Goal: Communication & Community: Answer question/provide support

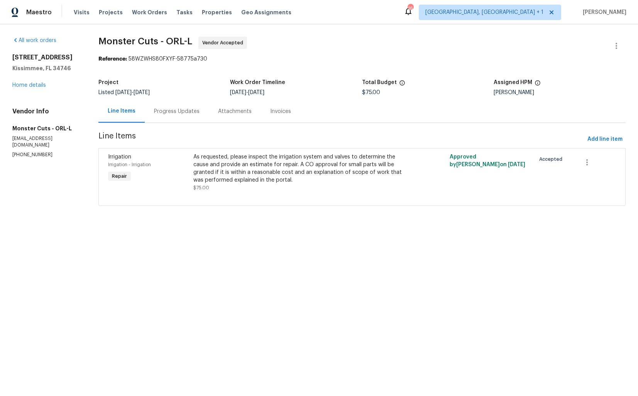
click at [169, 118] on div "Progress Updates" at bounding box center [177, 111] width 64 height 23
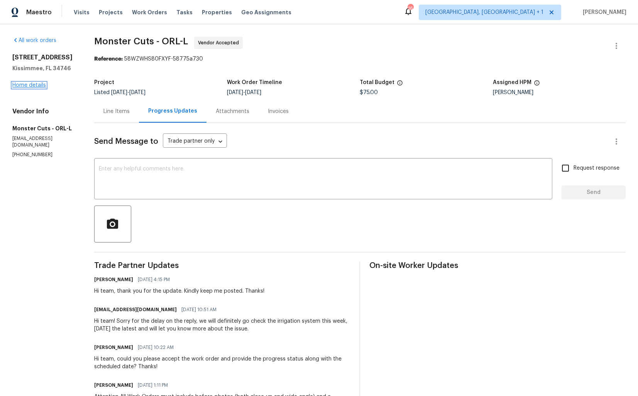
click at [26, 87] on link "Home details" at bounding box center [29, 85] width 34 height 5
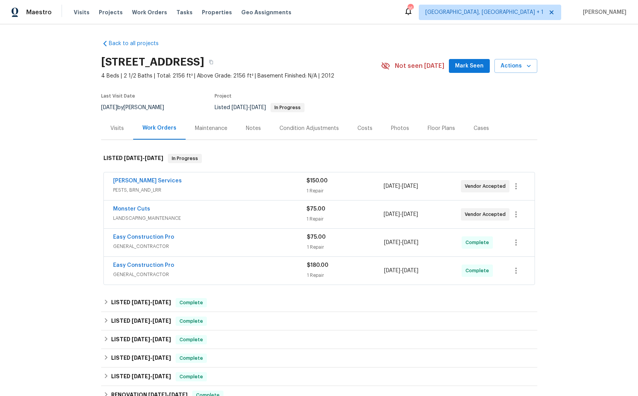
click at [165, 181] on div "Massey Services" at bounding box center [209, 181] width 193 height 9
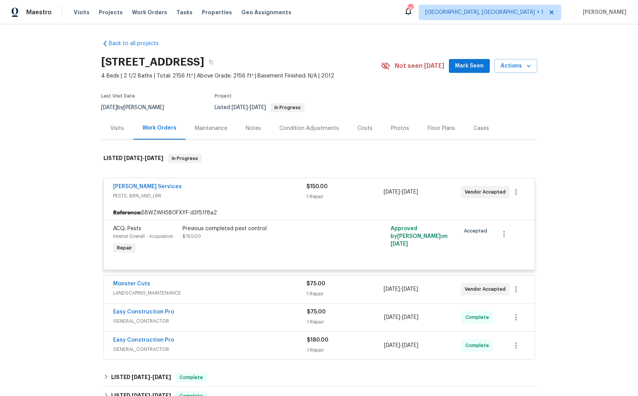
click at [167, 187] on div "Massey Services" at bounding box center [209, 187] width 193 height 9
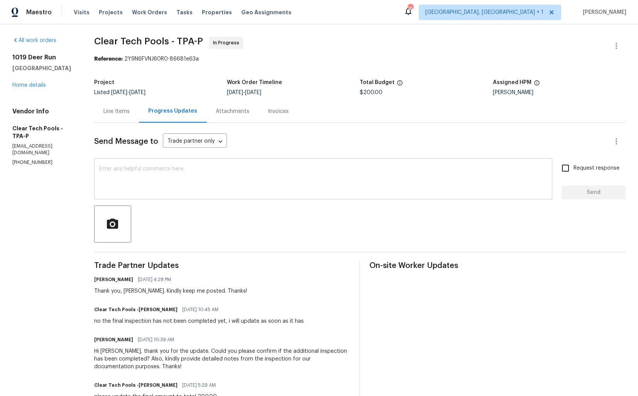
click at [166, 185] on textarea at bounding box center [323, 179] width 449 height 27
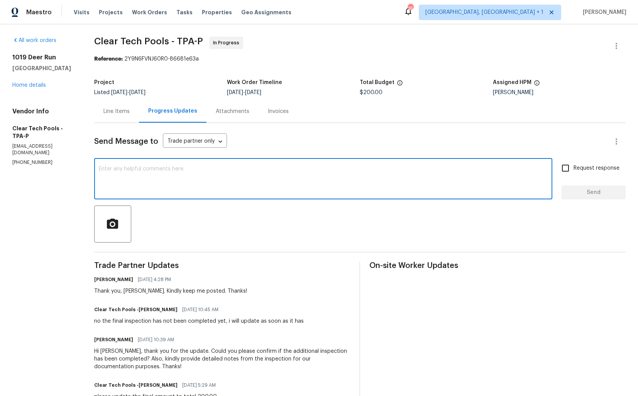
click at [147, 185] on textarea at bounding box center [323, 179] width 449 height 27
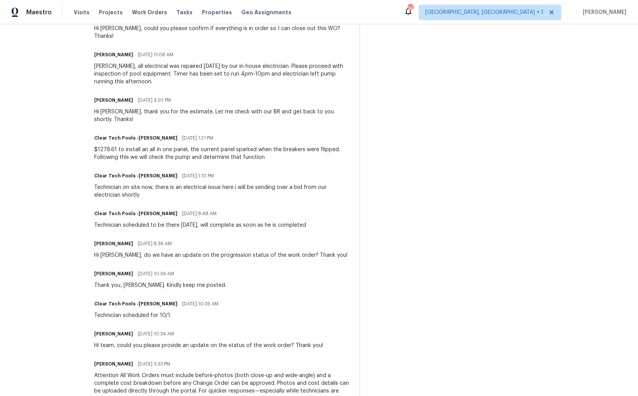
scroll to position [707, 0]
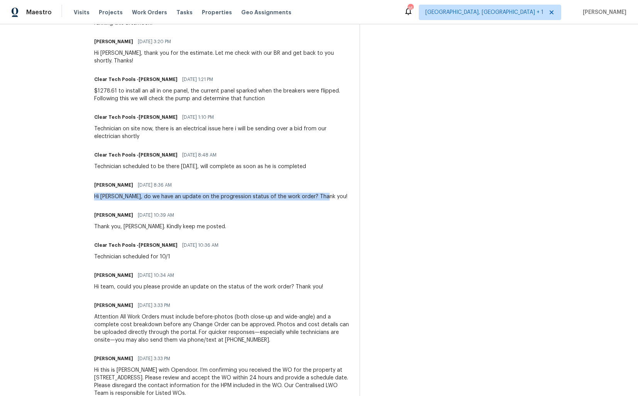
drag, startPoint x: 99, startPoint y: 175, endPoint x: 354, endPoint y: 176, distance: 255.5
copy div "Hi Ashley, do we have an update on the progression status of the work order? Th…"
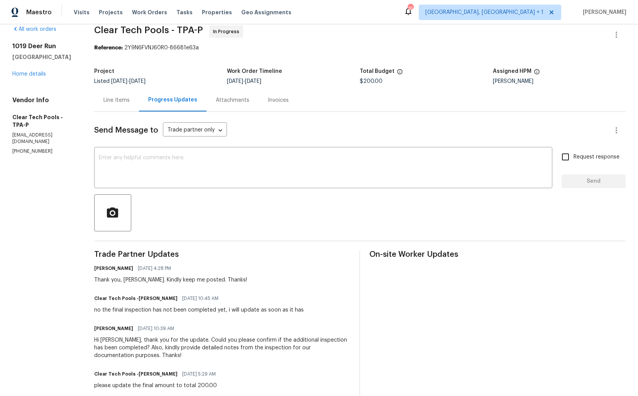
scroll to position [0, 0]
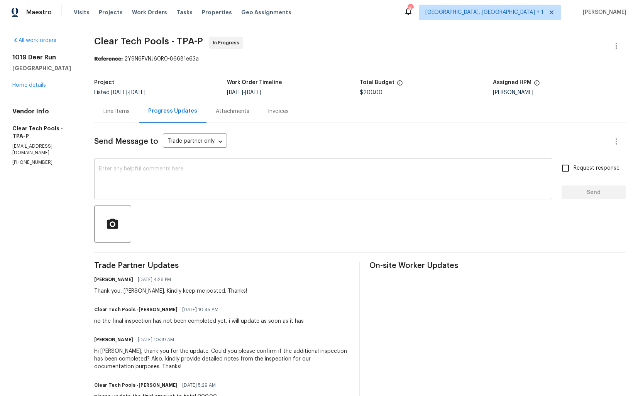
click at [191, 178] on textarea at bounding box center [323, 179] width 449 height 27
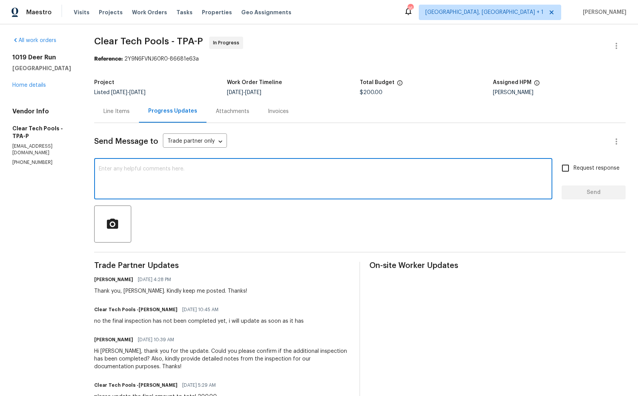
paste textarea "Hi Ashley, do we have an update on the progression status of the work order? Th…"
type textarea "Hi Ashley, do we have an update on the progression status of the work order? Th…"
click at [568, 175] on input "Request response" at bounding box center [565, 168] width 16 height 16
checkbox input "true"
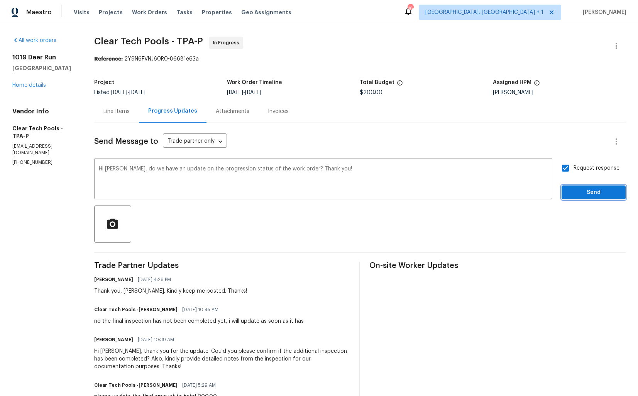
click at [579, 195] on span "Send" at bounding box center [594, 193] width 52 height 10
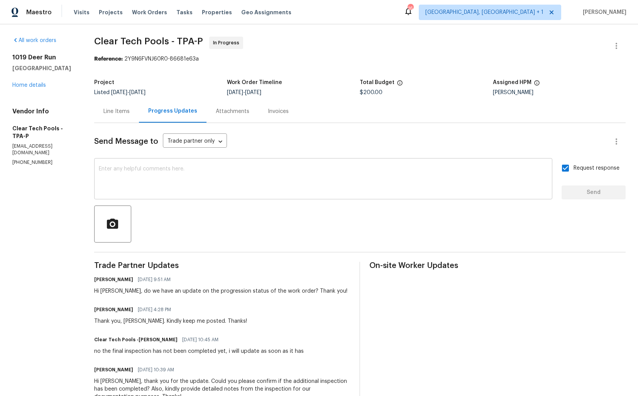
click at [127, 174] on textarea at bounding box center [323, 179] width 449 height 27
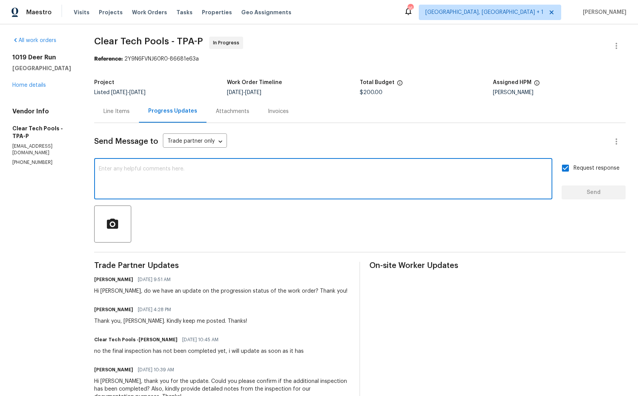
click at [227, 82] on div "Project" at bounding box center [160, 85] width 133 height 10
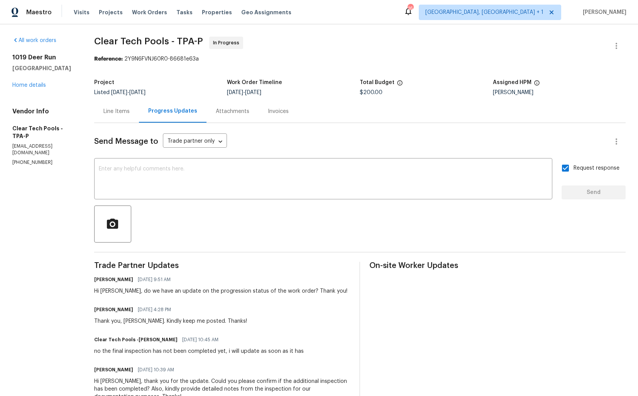
click at [129, 120] on div "Line Items" at bounding box center [116, 111] width 45 height 23
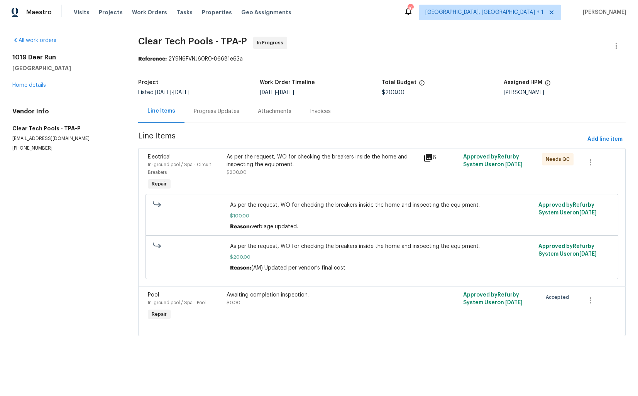
click at [380, 163] on div "As per the request, WO for checking the breakers inside the home and inspecting…" at bounding box center [323, 160] width 193 height 15
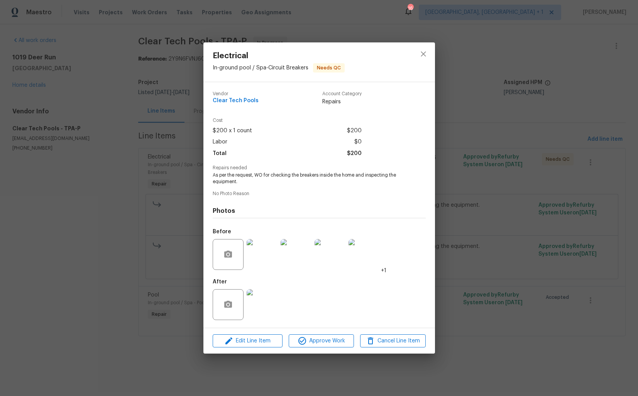
click at [144, 309] on div "Electrical In-ground pool / Spa - Circuit Breakers Needs QC Vendor Clear Tech P…" at bounding box center [319, 198] width 638 height 396
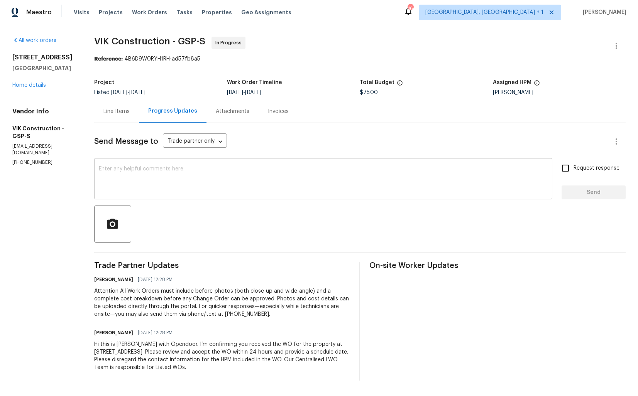
click at [160, 168] on textarea at bounding box center [323, 179] width 449 height 27
click at [203, 162] on div "x ​" at bounding box center [323, 179] width 458 height 39
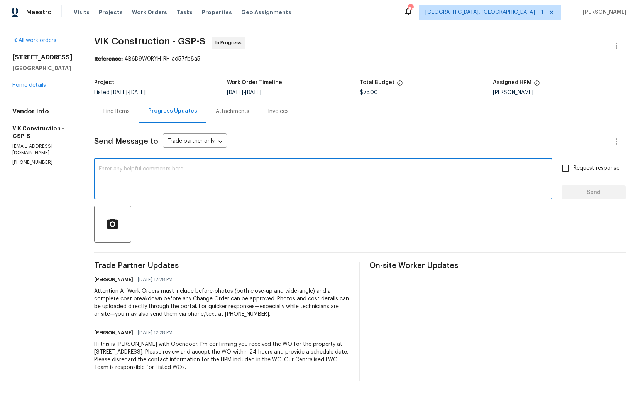
paste textarea "Hi team, could you please provide an update on the status of the work order? Th…"
type textarea "Hi team, could you please provide an update on the status of the work order? Th…"
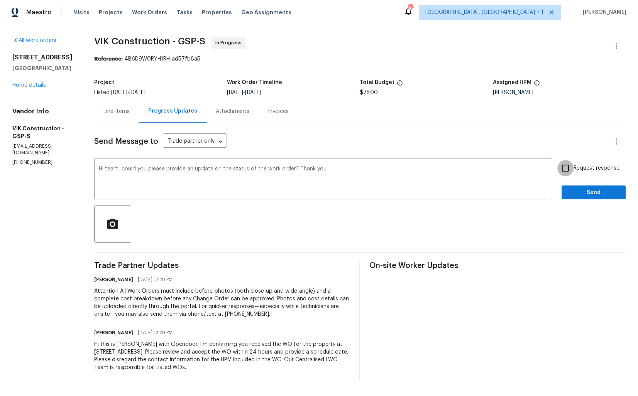
click at [572, 166] on input "Request response" at bounding box center [565, 168] width 16 height 16
checkbox input "true"
click at [580, 192] on span "Send" at bounding box center [594, 193] width 52 height 10
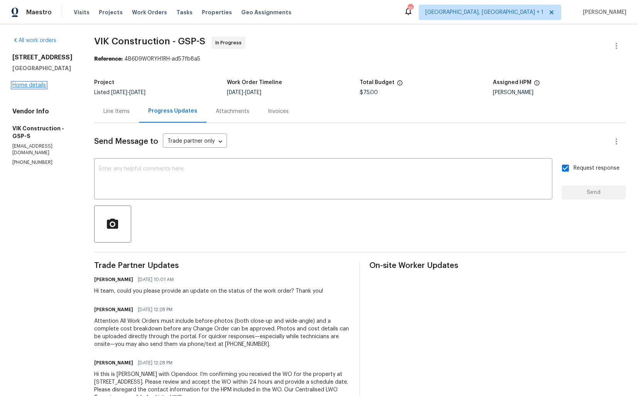
click at [25, 88] on link "Home details" at bounding box center [29, 85] width 34 height 5
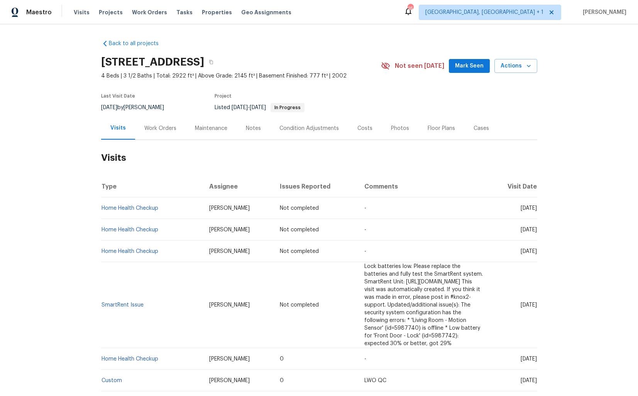
click at [159, 127] on div "Work Orders" at bounding box center [160, 129] width 32 height 8
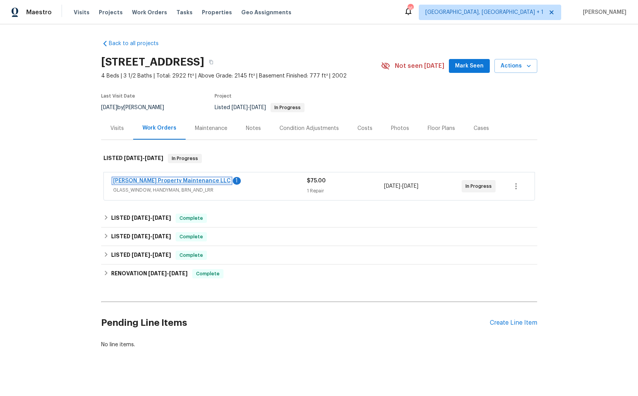
click at [143, 181] on link "[PERSON_NAME] Property Maintenance LLC" at bounding box center [172, 180] width 118 height 5
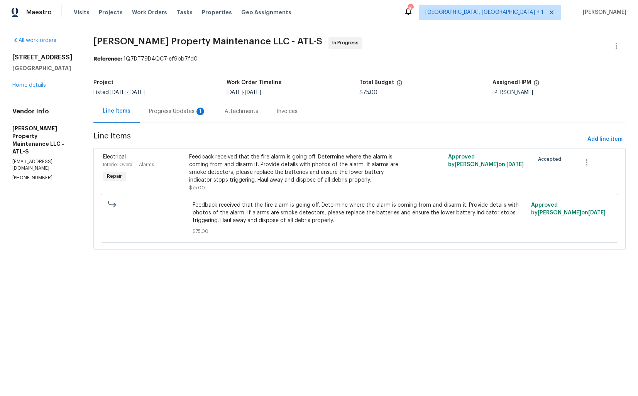
click at [169, 109] on div "Progress Updates 1" at bounding box center [177, 112] width 57 height 8
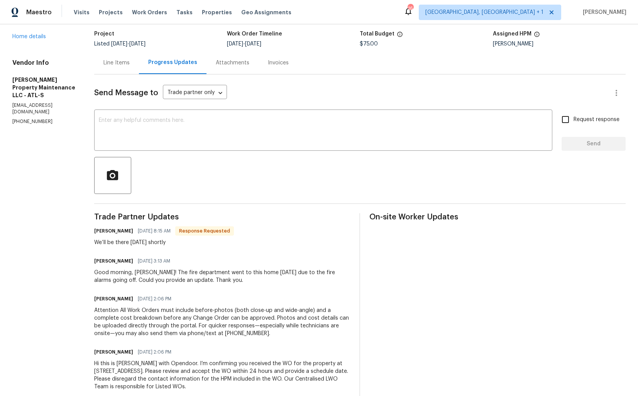
scroll to position [49, 0]
click at [104, 232] on h6 "[PERSON_NAME]" at bounding box center [113, 231] width 39 height 8
copy h6 "[PERSON_NAME]"
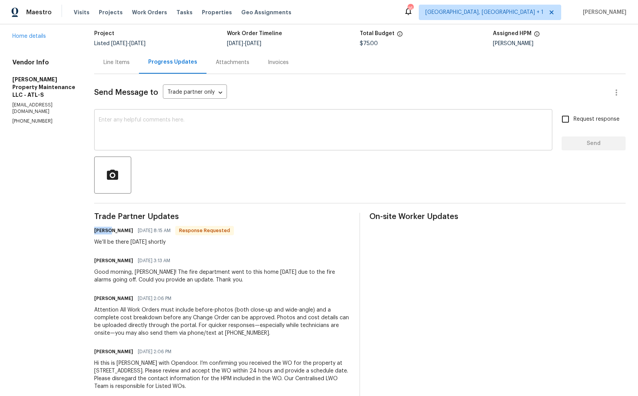
click at [208, 142] on textarea at bounding box center [323, 130] width 449 height 27
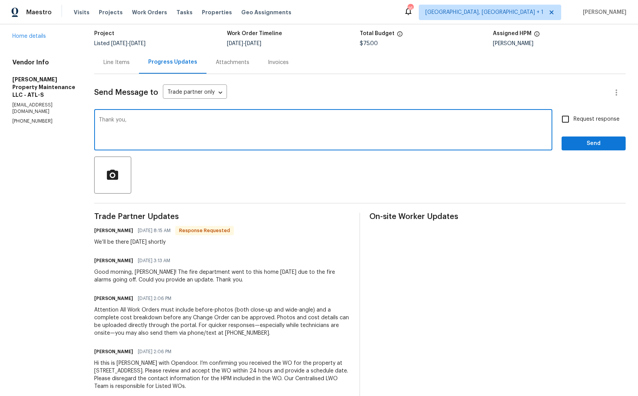
paste textarea "[PERSON_NAME]"
type textarea "Thank you, Daniel. Please keep me posted. Thanks!"
click at [566, 117] on input "Request response" at bounding box center [565, 119] width 16 height 16
checkbox input "true"
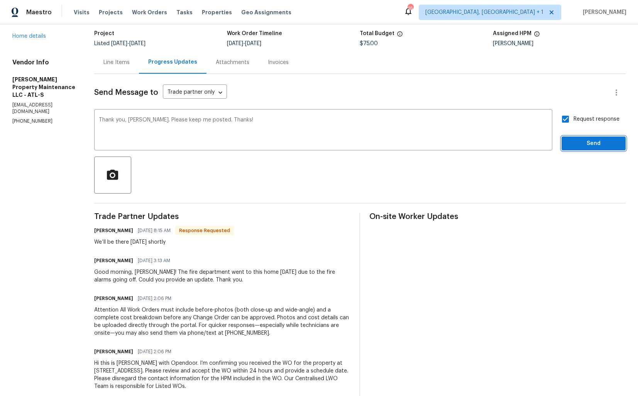
click at [584, 147] on span "Send" at bounding box center [594, 144] width 52 height 10
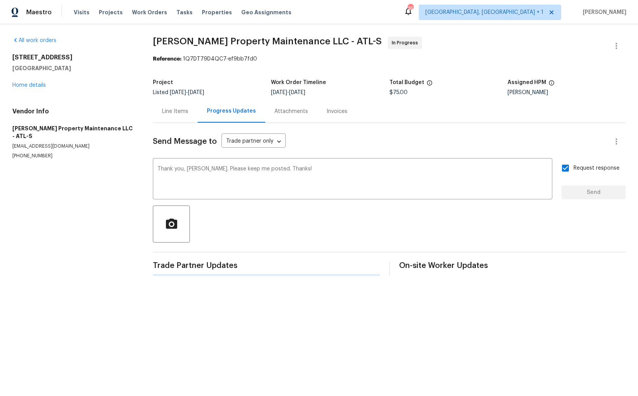
scroll to position [0, 0]
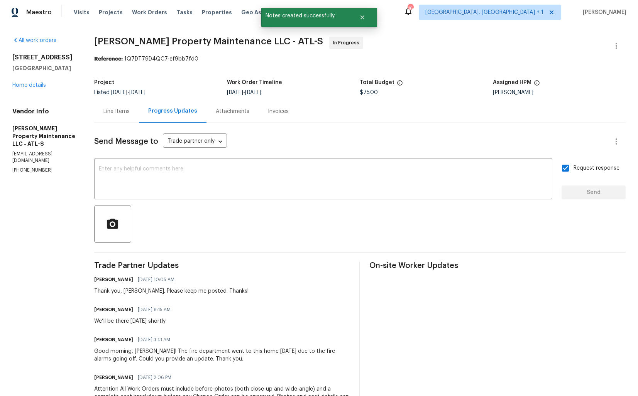
click at [112, 322] on div "We’ll be there today shortly" at bounding box center [134, 322] width 81 height 8
copy div "We’ll be there today shortly"
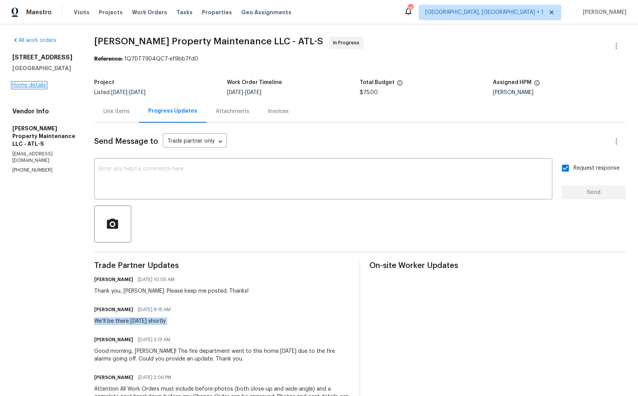
click at [32, 88] on link "Home details" at bounding box center [29, 85] width 34 height 5
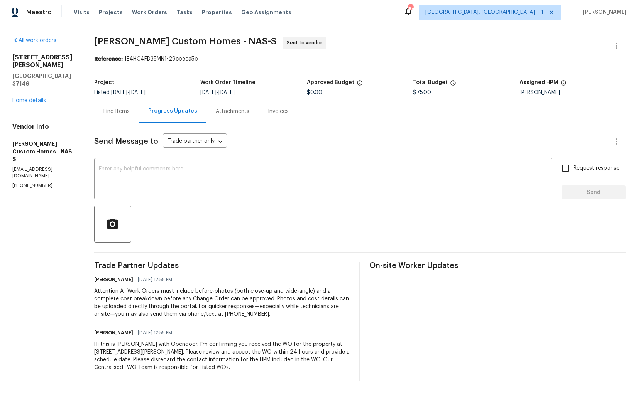
click at [127, 111] on div "Line Items" at bounding box center [116, 112] width 26 height 8
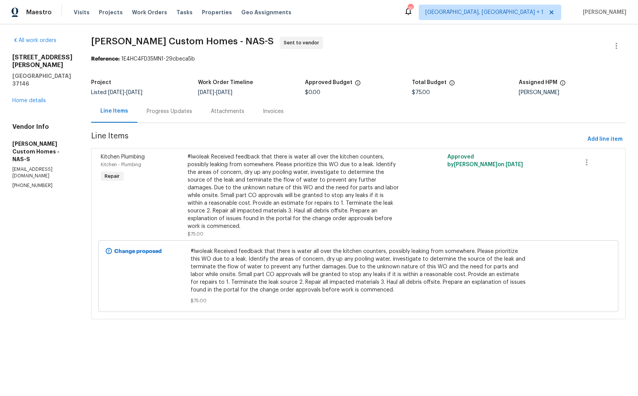
click at [184, 103] on div "Progress Updates" at bounding box center [169, 111] width 64 height 23
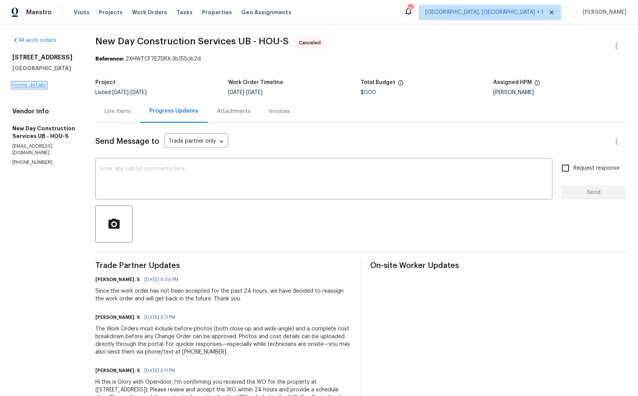
click at [36, 84] on link "Home details" at bounding box center [29, 85] width 34 height 5
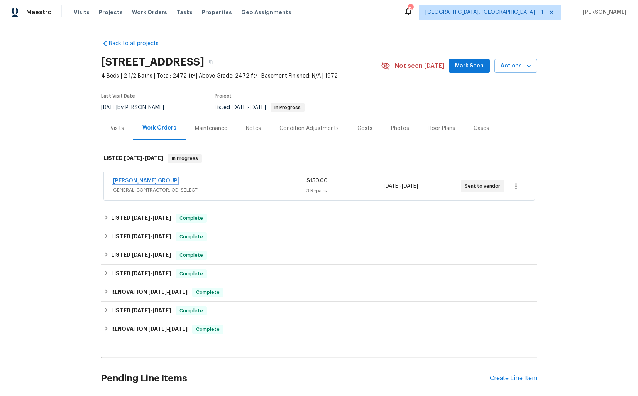
click at [126, 181] on link "BARAKEL VENZ GROUP" at bounding box center [145, 180] width 64 height 5
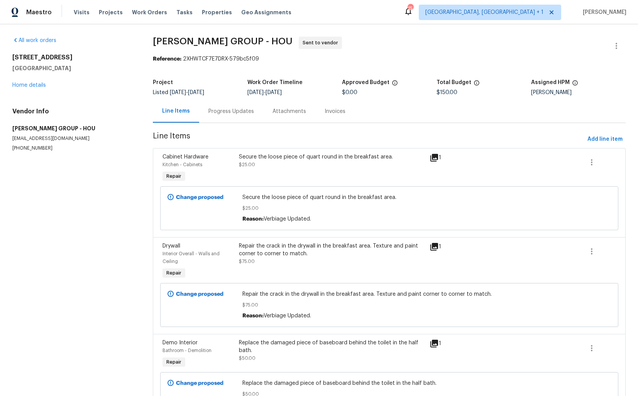
click at [241, 110] on div "Progress Updates" at bounding box center [231, 112] width 46 height 8
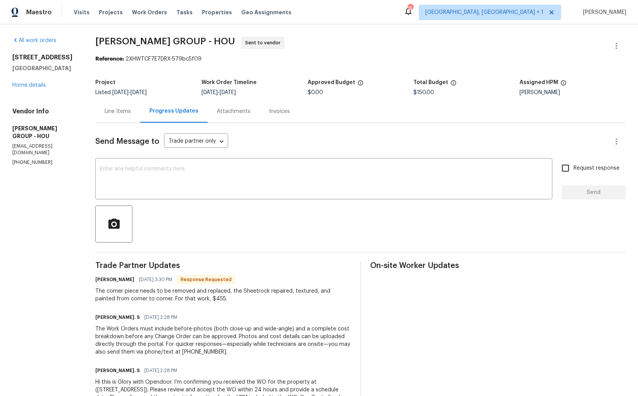
scroll to position [35, 0]
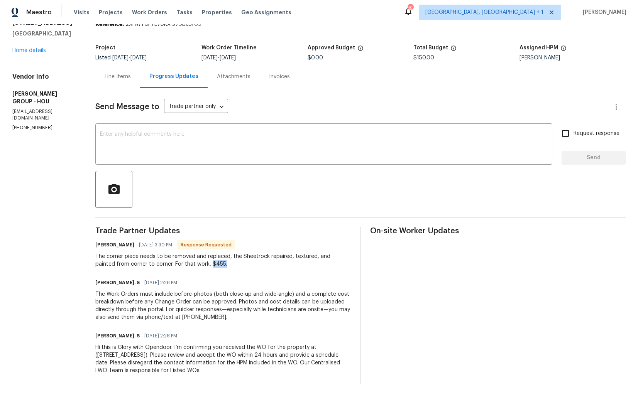
drag, startPoint x: 196, startPoint y: 263, endPoint x: 208, endPoint y: 262, distance: 12.0
click at [208, 262] on div "The corner piece needs to be removed and replaced, the Sheetrock repaired, text…" at bounding box center [223, 260] width 256 height 15
click at [169, 304] on div "The Work Orders must include before-photos (both close-up and wide-angle) and a…" at bounding box center [223, 306] width 256 height 31
click at [157, 264] on div "The corner piece needs to be removed and replaced, the Sheetrock repaired, text…" at bounding box center [223, 260] width 256 height 15
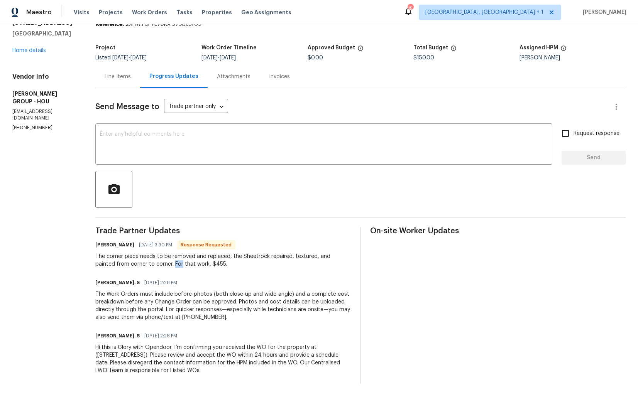
click at [157, 264] on div "The corner piece needs to be removed and replaced, the Sheetrock repaired, text…" at bounding box center [223, 260] width 256 height 15
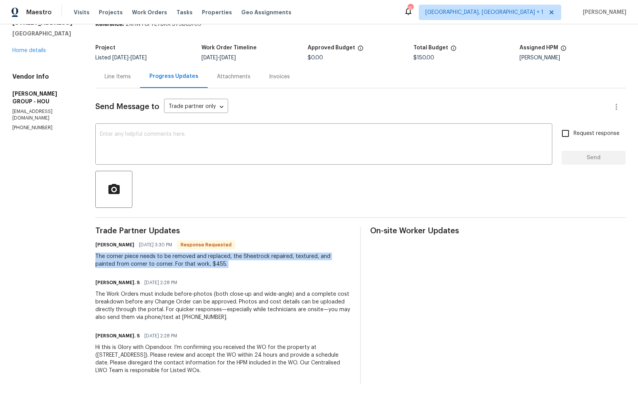
click at [157, 264] on div "The corner piece needs to be removed and replaced, the Sheetrock repaired, text…" at bounding box center [223, 260] width 256 height 15
click at [231, 228] on span "Trade Partner Updates" at bounding box center [223, 231] width 256 height 8
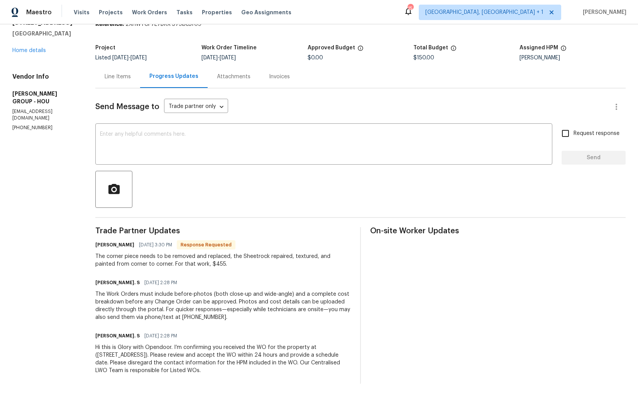
scroll to position [0, 0]
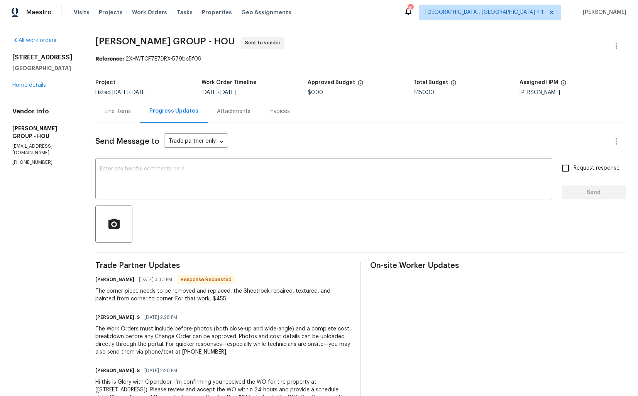
click at [122, 113] on div "Line Items" at bounding box center [118, 112] width 26 height 8
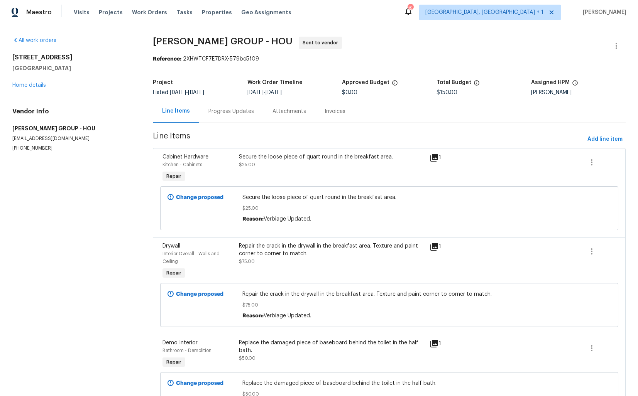
click at [222, 108] on div "Progress Updates" at bounding box center [231, 112] width 46 height 8
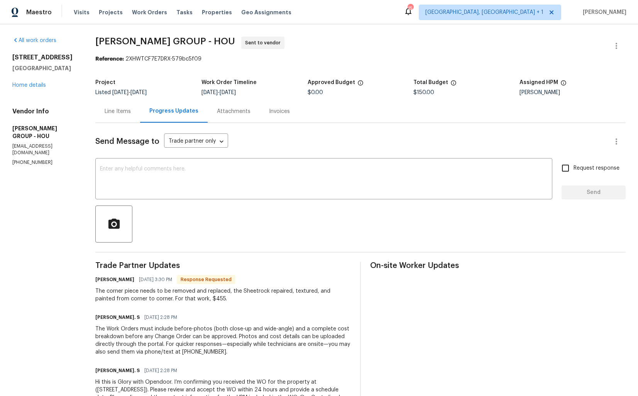
click at [102, 281] on h6 "Jesus Ramon Bonalde" at bounding box center [114, 280] width 39 height 8
copy h6 "Jesus"
click at [265, 164] on div "x ​" at bounding box center [323, 179] width 457 height 39
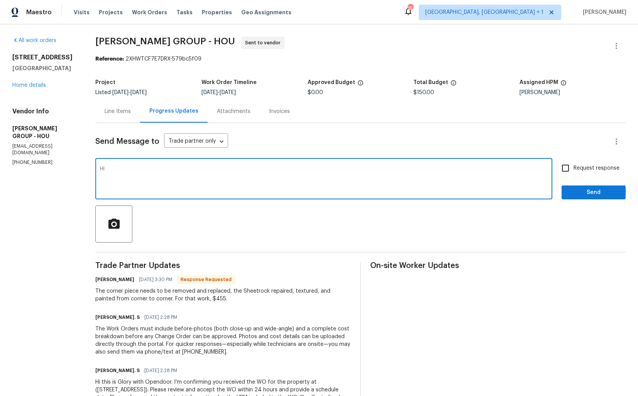
paste textarea "Jesus"
type textarea "H"
type textarea "Hi team, thank you for the estimate. Let me check with our BR and get back to y…"
click at [200, 170] on textarea "Hi team, thank you for the estimate. Let me check with our BR and get back to y…" at bounding box center [324, 179] width 448 height 27
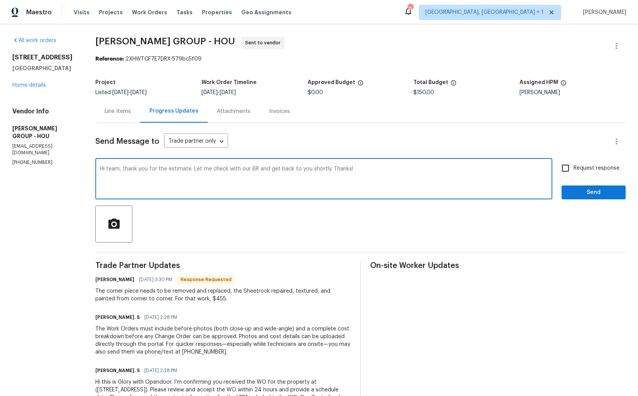
click at [200, 170] on textarea "Hi team, thank you for the estimate. Let me check with our BR and get back to y…" at bounding box center [324, 179] width 448 height 27
click at [124, 116] on div "Line Items" at bounding box center [117, 111] width 45 height 23
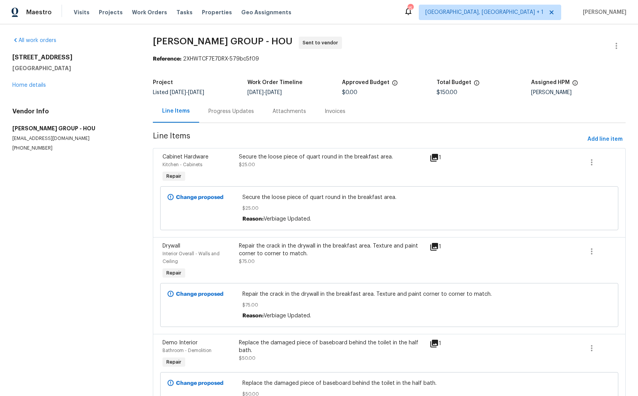
click at [322, 170] on div "Secure the loose piece of quart round in the breakfast area. $25.00" at bounding box center [332, 169] width 191 height 36
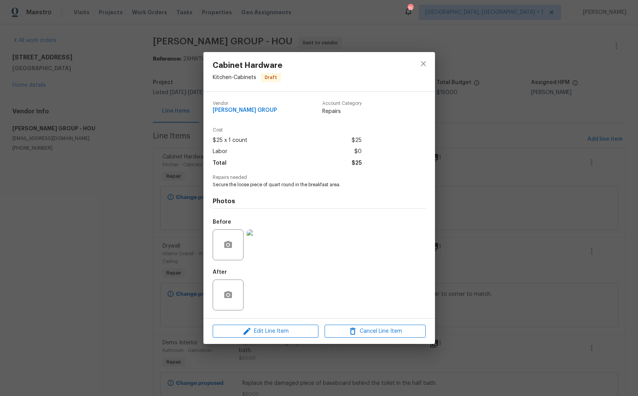
click at [263, 248] on img at bounding box center [262, 245] width 31 height 31
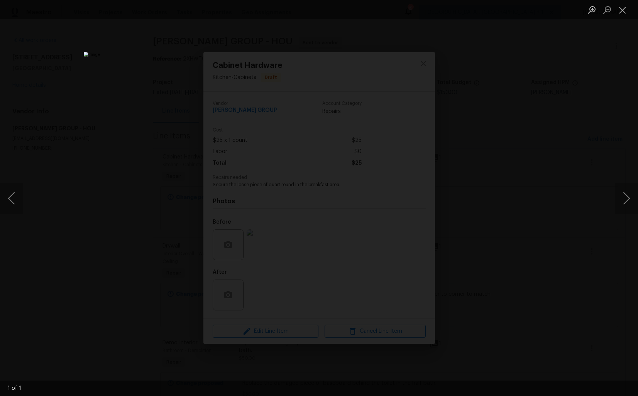
click at [509, 129] on div "Lightbox" at bounding box center [319, 198] width 638 height 396
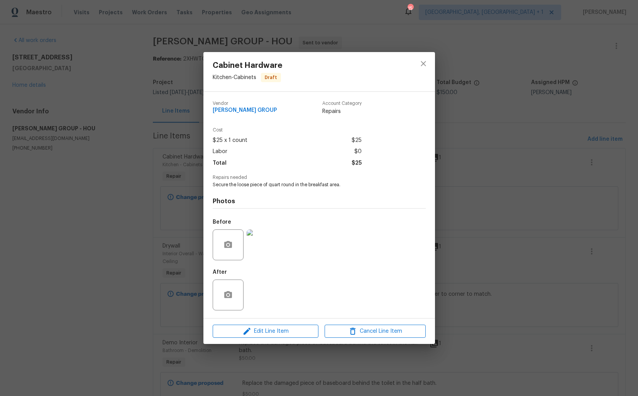
click at [187, 208] on div "Cabinet Hardware Kitchen - Cabinets Draft Vendor BARAKEL VENZ GROUP Account Cat…" at bounding box center [319, 198] width 638 height 396
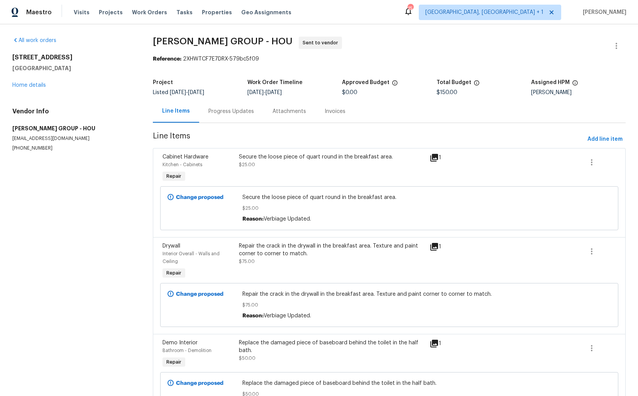
scroll to position [51, 0]
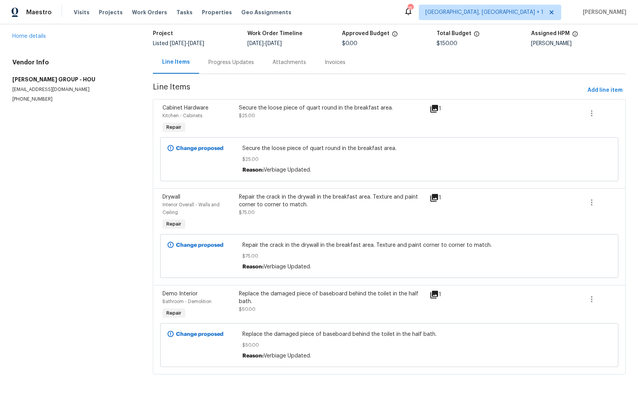
click at [313, 308] on div "Replace the damaged piece of baseboard behind the toilet in the half bath. $50.…" at bounding box center [332, 301] width 186 height 23
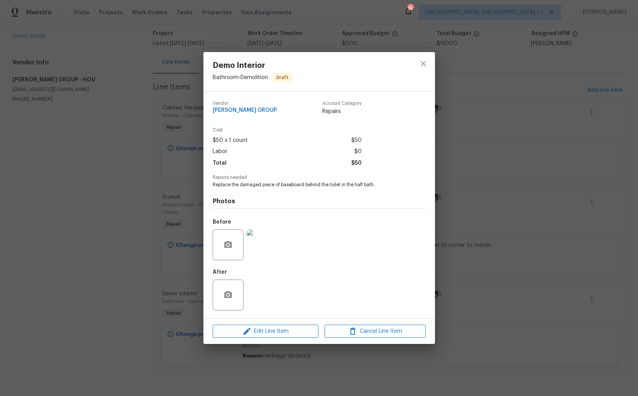
click at [259, 244] on img at bounding box center [262, 245] width 31 height 31
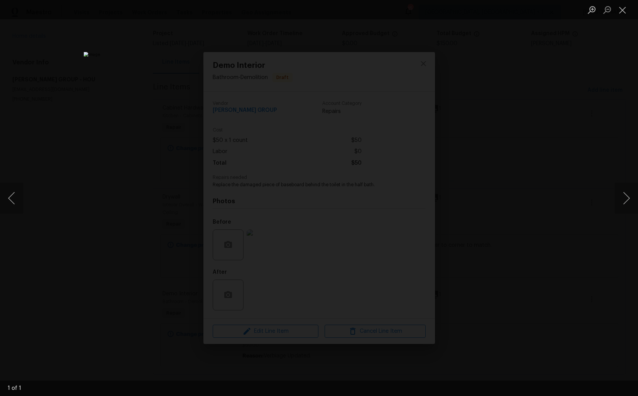
click at [136, 218] on div "Lightbox" at bounding box center [319, 198] width 638 height 396
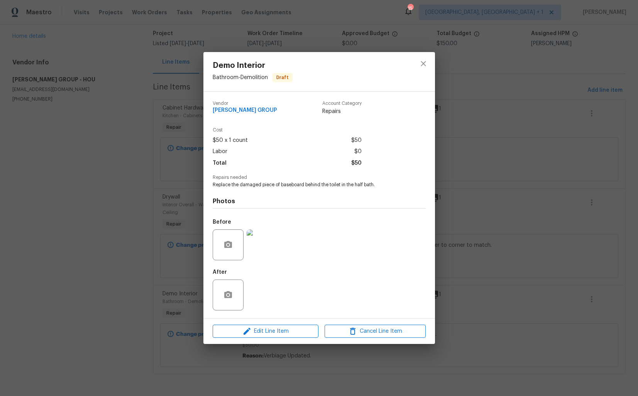
click at [136, 218] on div "Demo Interior Bathroom - Demolition Draft Vendor BARAKEL VENZ GROUP Account Cat…" at bounding box center [319, 198] width 638 height 396
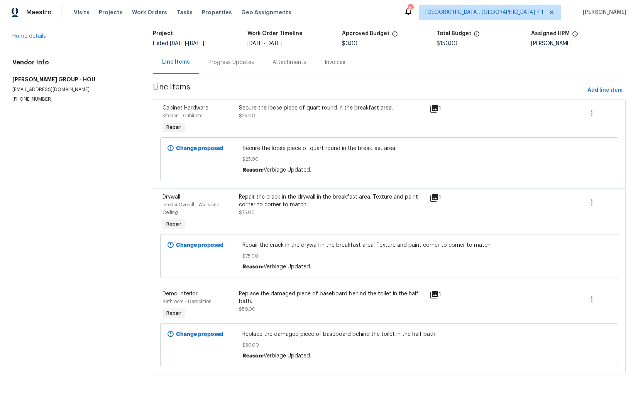
scroll to position [0, 0]
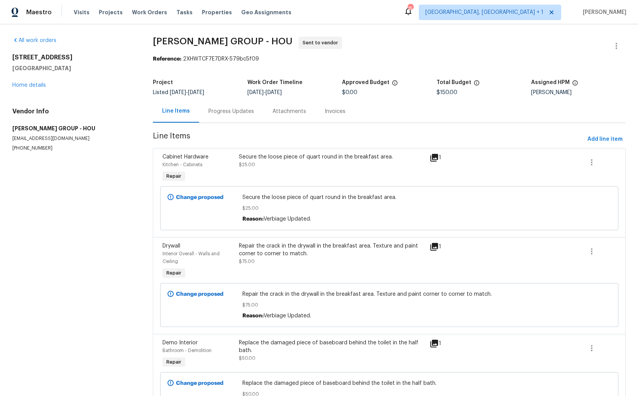
click at [236, 115] on div "Progress Updates" at bounding box center [231, 112] width 46 height 8
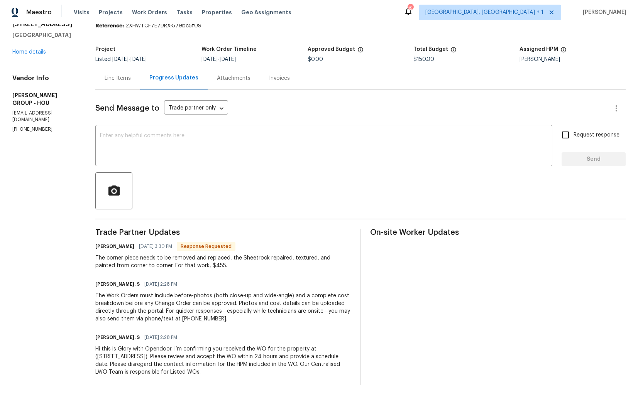
scroll to position [35, 0]
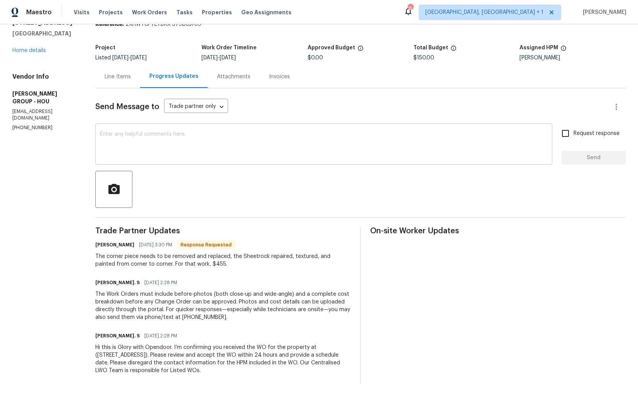
click at [180, 154] on textarea at bounding box center [324, 145] width 448 height 27
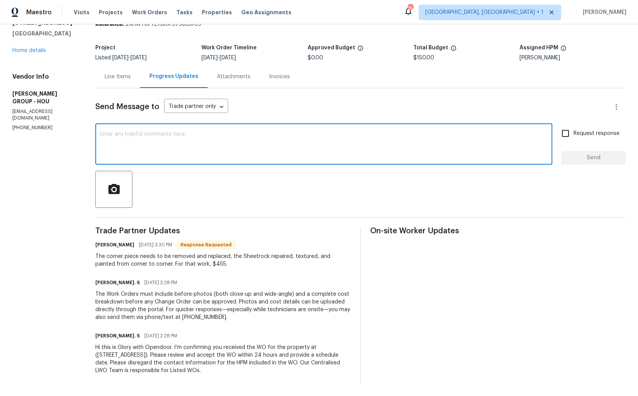
paste textarea "Hi team, thank you for the estimate. Let me check with our BR and get back to y…"
type textarea "Hi team, thank you for the estimate. Let me check with our BR and get back to y…"
click at [574, 157] on span "Send" at bounding box center [594, 158] width 52 height 10
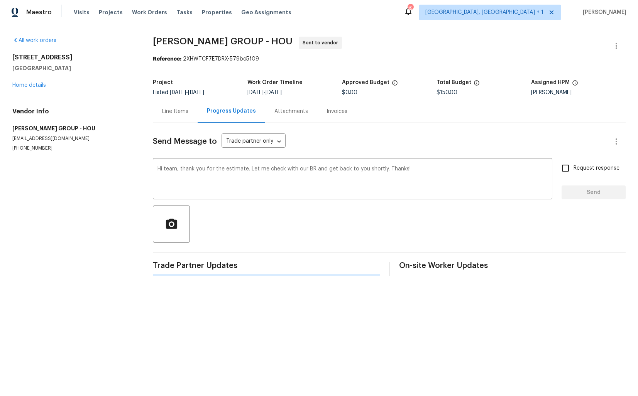
scroll to position [0, 0]
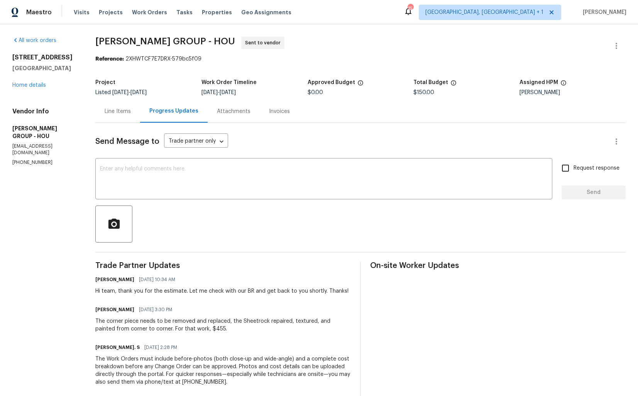
click at [121, 115] on div "Line Items" at bounding box center [118, 112] width 26 height 8
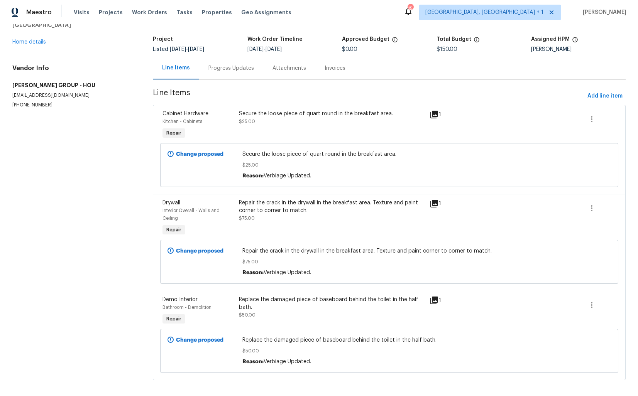
scroll to position [51, 0]
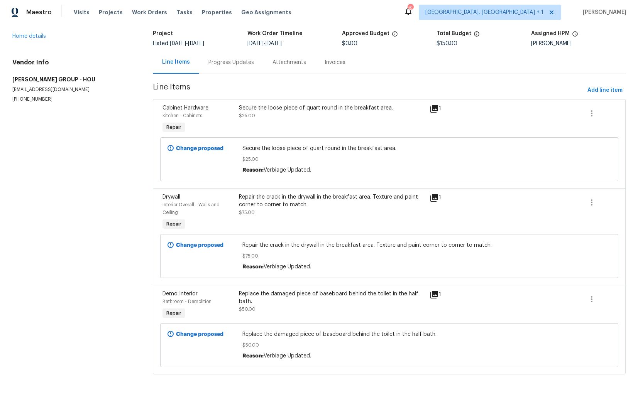
click at [263, 147] on span "Secure the loose piece of quart round in the breakfast area." at bounding box center [389, 149] width 294 height 8
copy span "Secure the loose piece of quart round in the breakfast area."
click at [239, 60] on div "Progress Updates" at bounding box center [231, 63] width 46 height 8
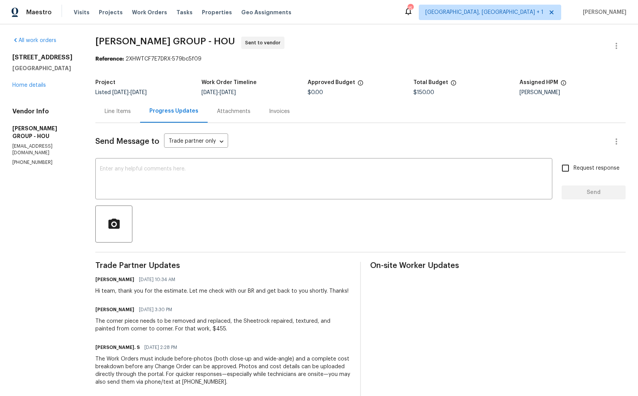
click at [112, 112] on div "Line Items" at bounding box center [118, 112] width 26 height 8
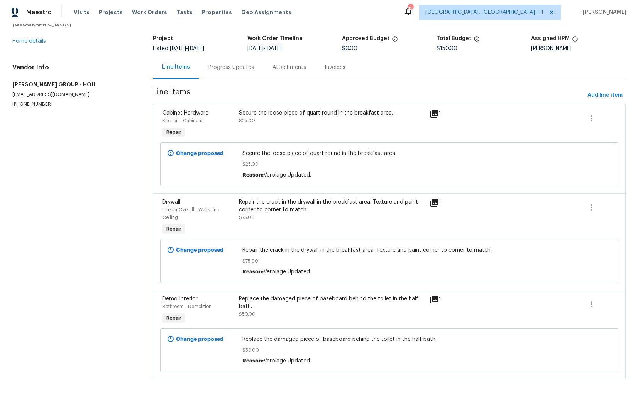
scroll to position [51, 0]
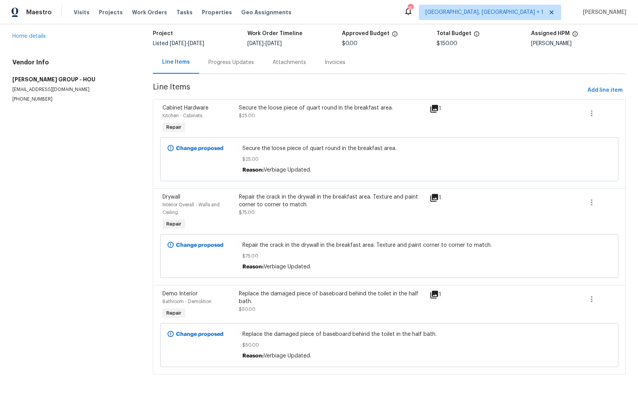
click at [258, 244] on span "Repair the crack in the drywall in the breakfast area. Texture and paint corner…" at bounding box center [389, 246] width 294 height 8
copy span "Repair the crack in the drywall in the breakfast area. Texture and paint corner…"
click at [222, 59] on div "Progress Updates" at bounding box center [231, 63] width 46 height 8
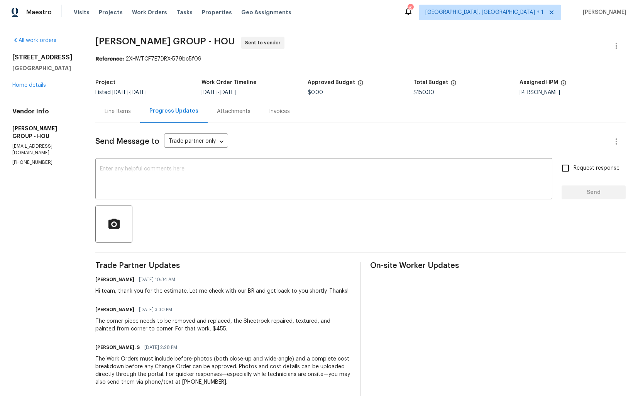
click at [131, 330] on div "The corner piece needs to be removed and replaced, the Sheetrock repaired, text…" at bounding box center [223, 325] width 256 height 15
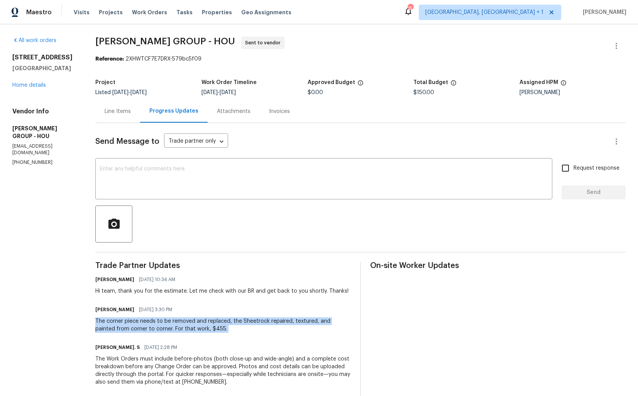
copy div "The corner piece needs to be removed and replaced, the Sheetrock repaired, text…"
click at [117, 109] on div "Line Items" at bounding box center [118, 112] width 26 height 8
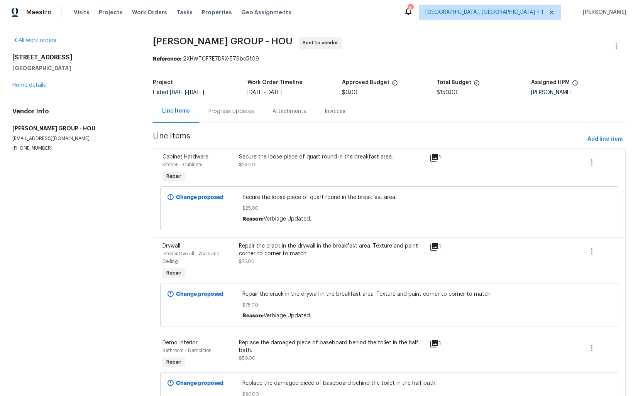
scroll to position [51, 0]
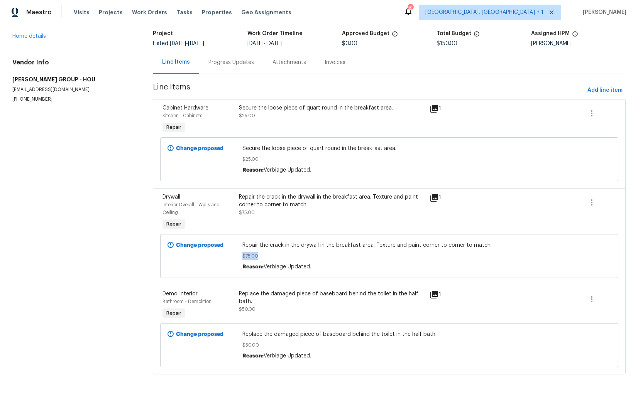
drag, startPoint x: 242, startPoint y: 256, endPoint x: 263, endPoint y: 256, distance: 20.8
click at [263, 256] on span "$75.00" at bounding box center [389, 256] width 294 height 8
copy span "$75.00"
click at [446, 41] on span "$150.00" at bounding box center [447, 43] width 21 height 5
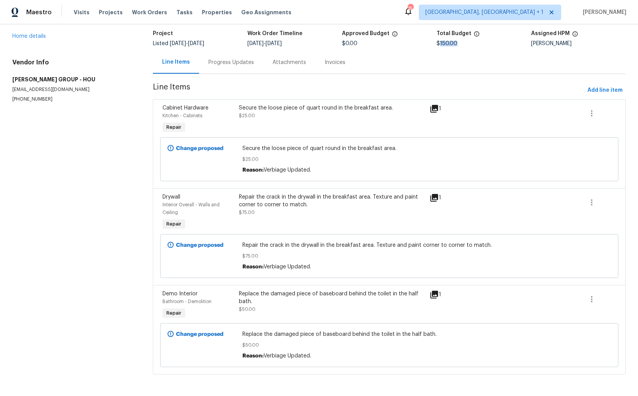
click at [446, 41] on span "$150.00" at bounding box center [447, 43] width 21 height 5
copy span "$150.00"
click at [381, 19] on div "Maestro Visits Projects Work Orders Tasks Properties Geo Assignments 15 Albuque…" at bounding box center [319, 12] width 638 height 24
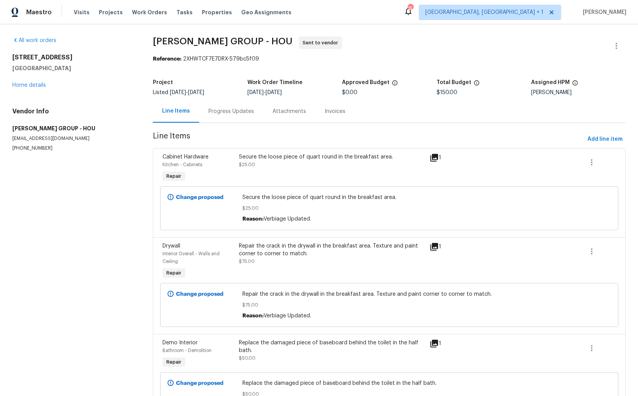
click at [226, 114] on div "Progress Updates" at bounding box center [231, 112] width 46 height 8
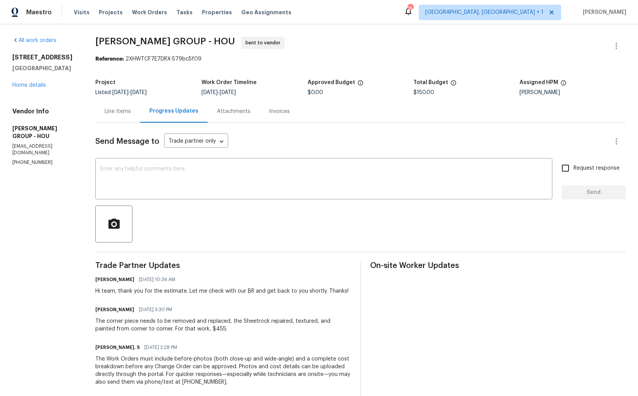
click at [138, 327] on div "The corner piece needs to be removed and replaced, the Sheetrock repaired, text…" at bounding box center [223, 325] width 256 height 15
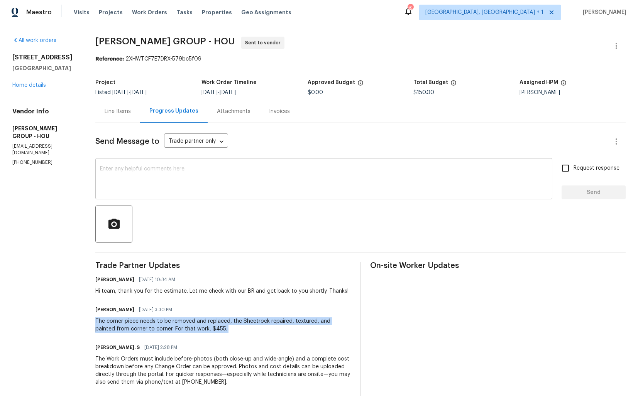
copy div "The corner piece needs to be removed and replaced, the Sheetrock repaired, text…"
click at [36, 87] on link "Home details" at bounding box center [29, 85] width 34 height 5
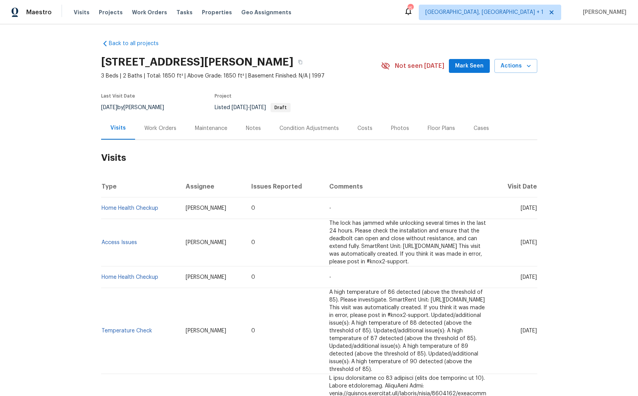
click at [153, 131] on div "Work Orders" at bounding box center [160, 129] width 32 height 8
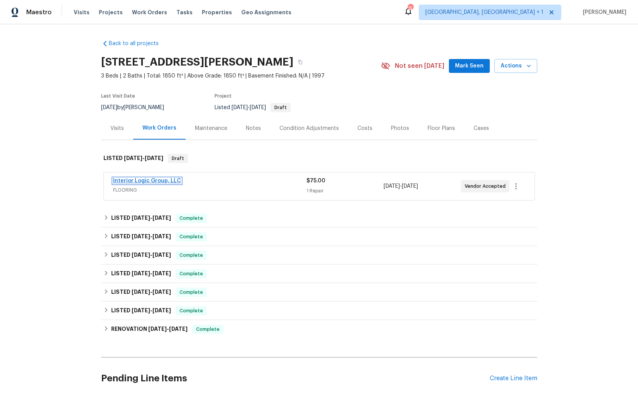
click at [137, 181] on link "Interior Logic Group, LLC" at bounding box center [147, 180] width 68 height 5
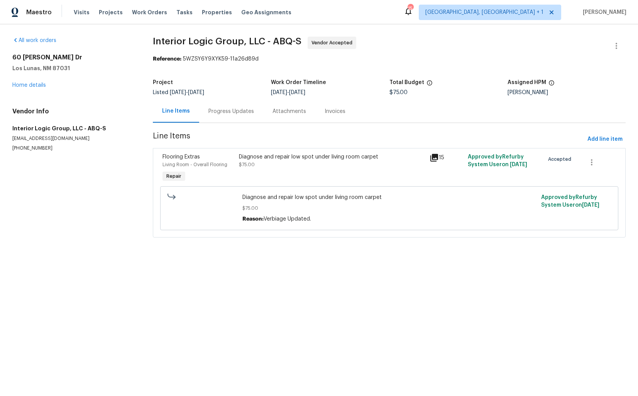
click at [219, 119] on div "Progress Updates" at bounding box center [231, 111] width 64 height 23
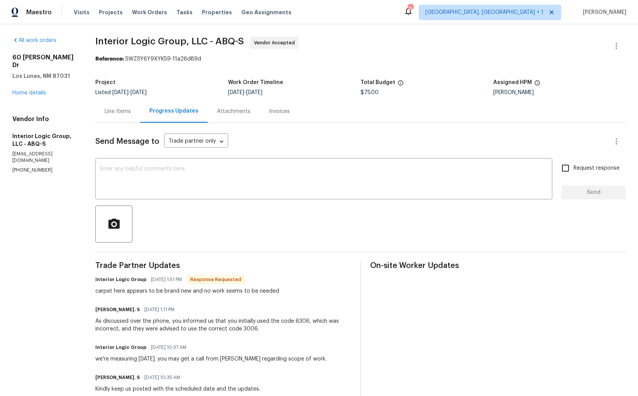
click at [121, 121] on div "Line Items" at bounding box center [117, 111] width 45 height 23
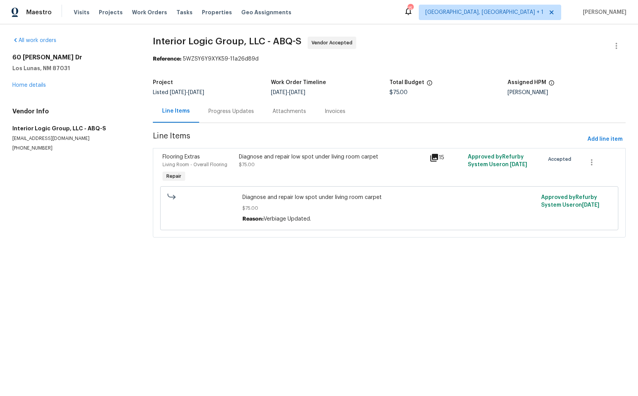
click at [338, 165] on div "Diagnose and repair low spot under living room carpet $75.00" at bounding box center [332, 160] width 186 height 15
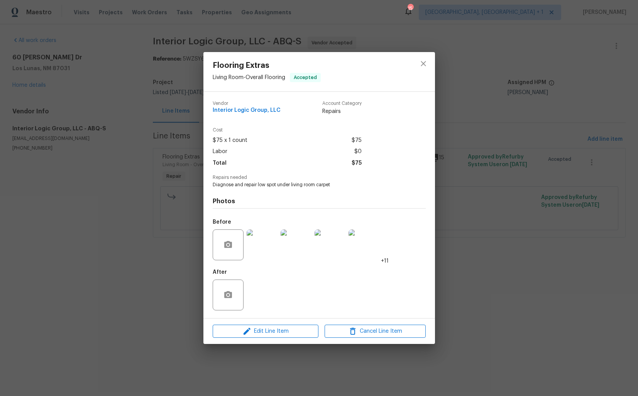
click at [263, 249] on img at bounding box center [262, 245] width 31 height 31
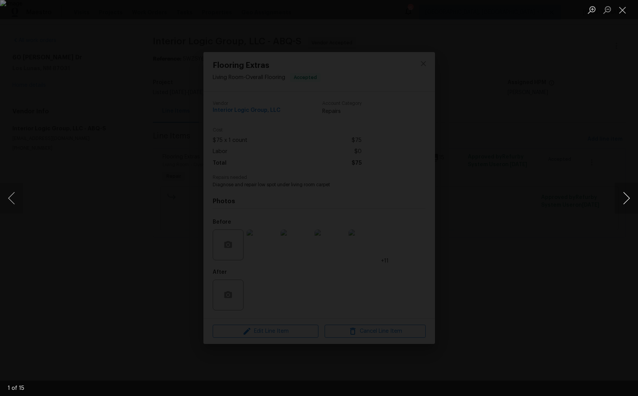
click at [623, 203] on button "Next image" at bounding box center [626, 198] width 23 height 31
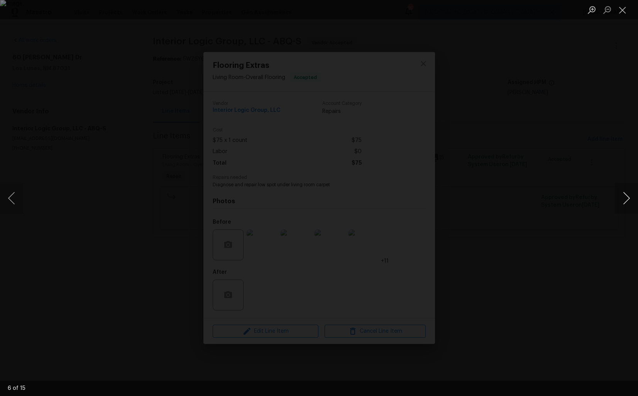
click at [623, 203] on button "Next image" at bounding box center [626, 198] width 23 height 31
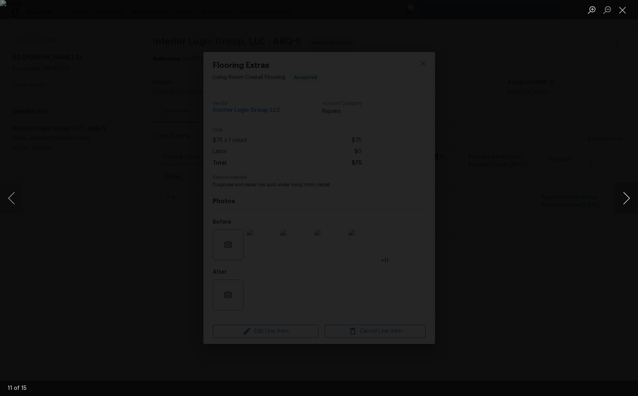
click at [623, 203] on button "Next image" at bounding box center [626, 198] width 23 height 31
click at [546, 237] on div "Lightbox" at bounding box center [319, 198] width 638 height 396
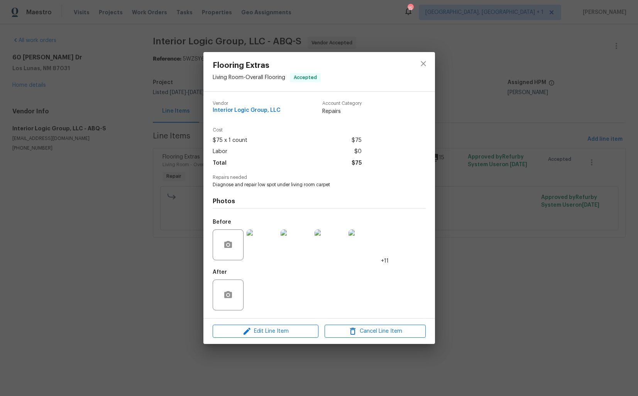
click at [491, 215] on div "Flooring Extras Living Room - Overall Flooring Accepted Vendor Interior Logic G…" at bounding box center [319, 198] width 638 height 396
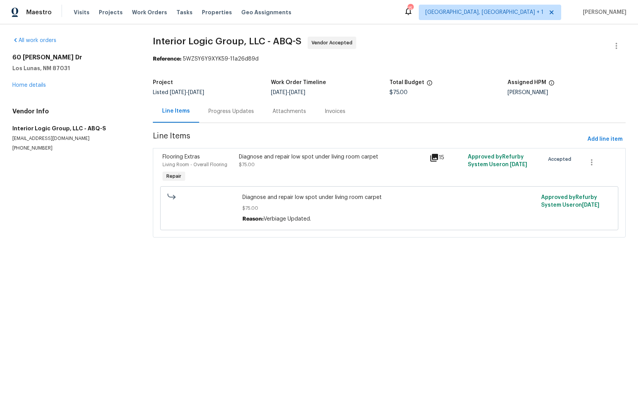
click at [232, 113] on div "Progress Updates" at bounding box center [231, 112] width 46 height 8
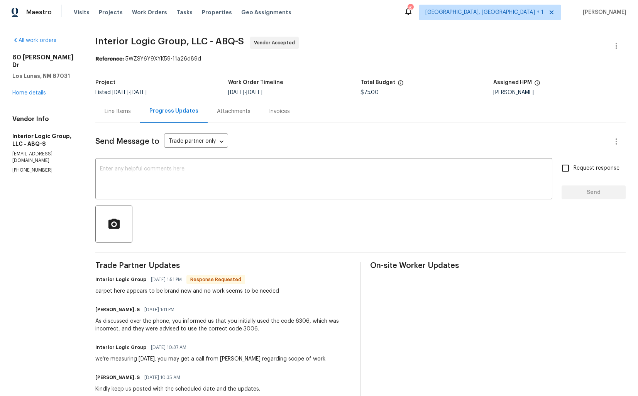
click at [125, 117] on div "Line Items" at bounding box center [117, 111] width 45 height 23
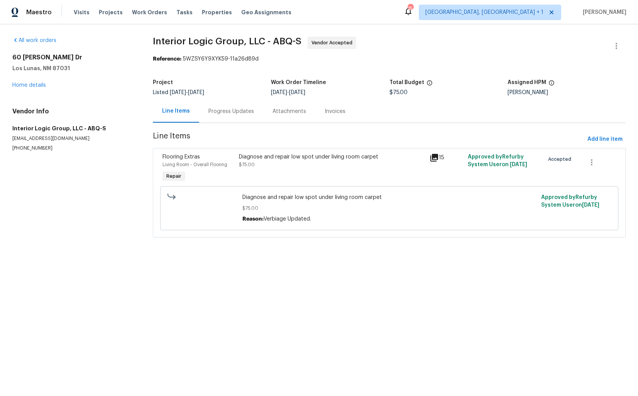
click at [270, 199] on span "Diagnose and repair low spot under living room carpet" at bounding box center [389, 198] width 294 height 8
copy span "Diagnose and repair low spot under living room carpet"
click at [224, 110] on div "Progress Updates" at bounding box center [231, 112] width 46 height 8
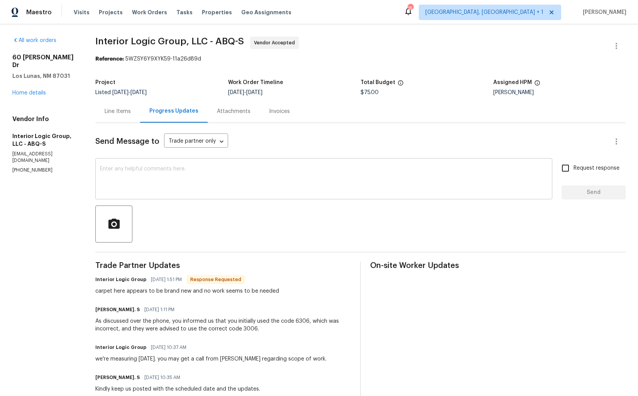
click at [212, 186] on textarea at bounding box center [324, 179] width 448 height 27
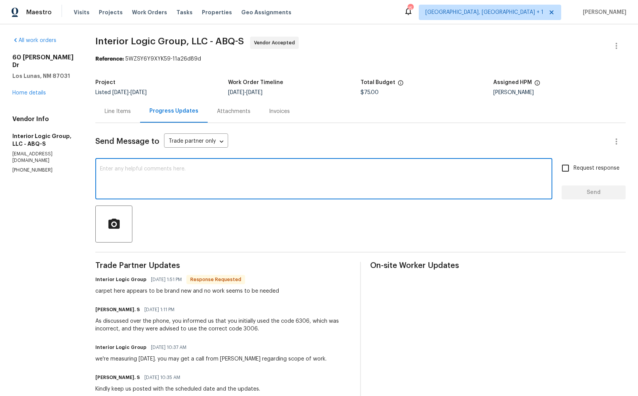
click at [190, 180] on textarea at bounding box center [324, 179] width 448 height 27
click at [113, 169] on textarea "H team," at bounding box center [324, 179] width 448 height 27
click at [145, 170] on textarea "Hi team," at bounding box center [324, 179] width 448 height 27
click at [279, 169] on textarea "Hi team, thank you for the update. Let me get back to you shortly. lThanks!" at bounding box center [324, 179] width 448 height 27
type textarea "Hi team, thank you for the update. Let me get back to you shortly. Thanks!"
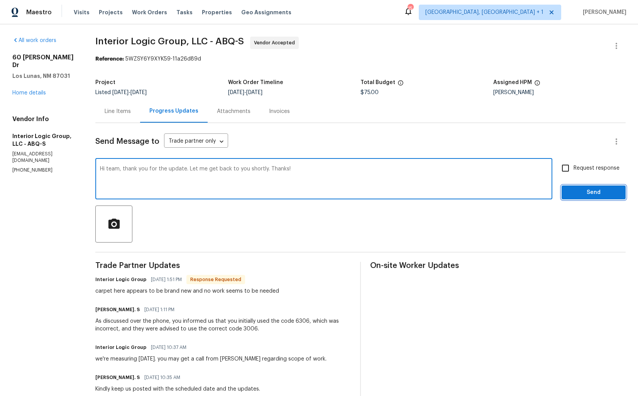
click at [596, 193] on span "Send" at bounding box center [594, 193] width 52 height 10
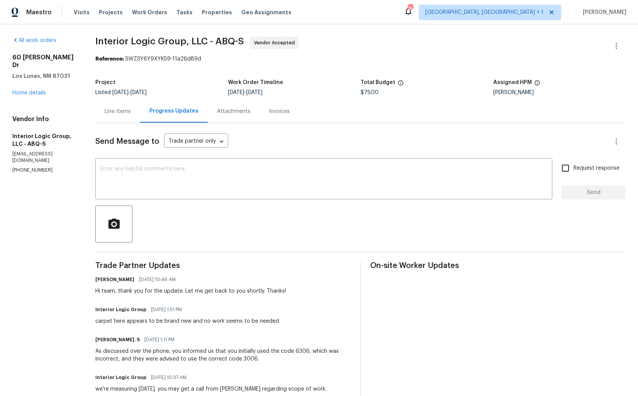
click at [125, 121] on div "Line Items" at bounding box center [117, 111] width 45 height 23
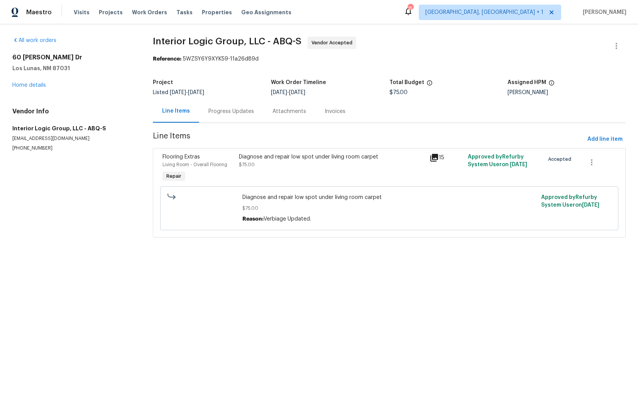
click at [256, 196] on span "Diagnose and repair low spot under living room carpet" at bounding box center [389, 198] width 294 height 8
click at [228, 112] on div "Progress Updates" at bounding box center [231, 112] width 46 height 8
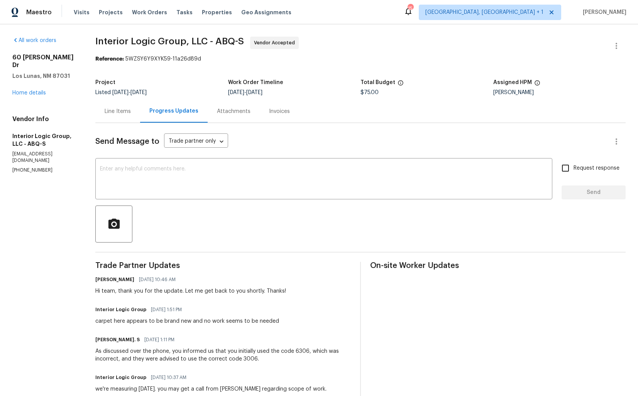
click at [178, 322] on div "carpet here appears to be brand new and no work seems to be needed" at bounding box center [187, 322] width 184 height 8
copy div "carpet here appears to be brand new and no work seems to be needed"
click at [131, 113] on div "Line Items" at bounding box center [118, 112] width 26 height 8
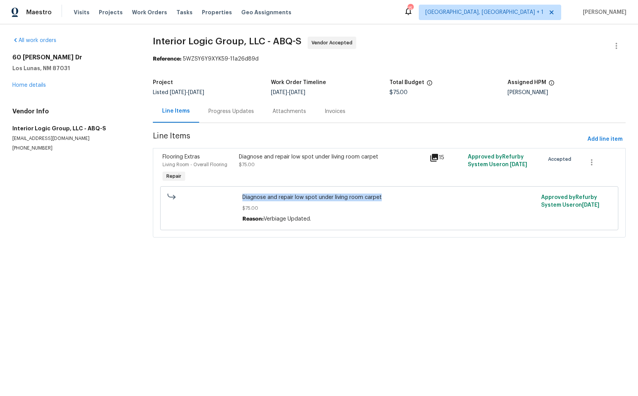
drag, startPoint x: 243, startPoint y: 197, endPoint x: 386, endPoint y: 200, distance: 143.2
click at [386, 201] on span "Diagnose and repair low spot under living room carpet" at bounding box center [389, 198] width 294 height 8
copy span "Diagnose and repair low spot under living room carpet"
click at [313, 41] on span "Vendor Accepted" at bounding box center [333, 43] width 44 height 8
click at [218, 113] on div "Progress Updates" at bounding box center [231, 112] width 46 height 8
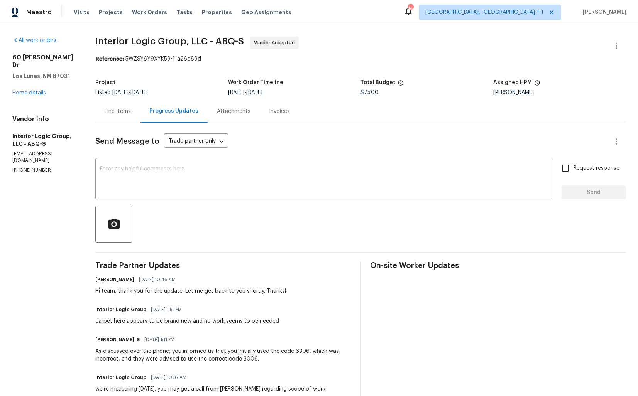
click at [132, 322] on div "carpet here appears to be brand new and no work seems to be needed" at bounding box center [187, 322] width 184 height 8
copy div "carpet here appears to be brand new and no work seems to be needed"
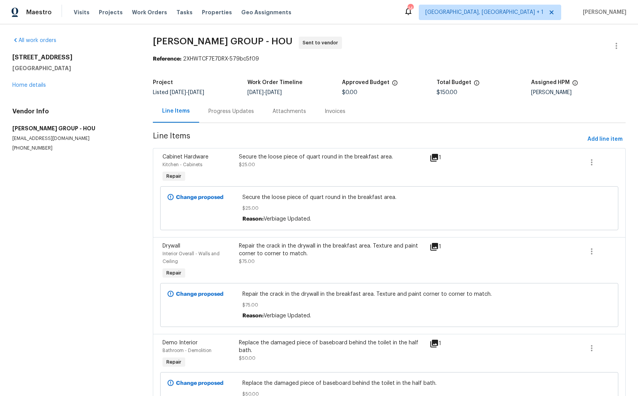
click at [215, 117] on div "Progress Updates" at bounding box center [231, 111] width 64 height 23
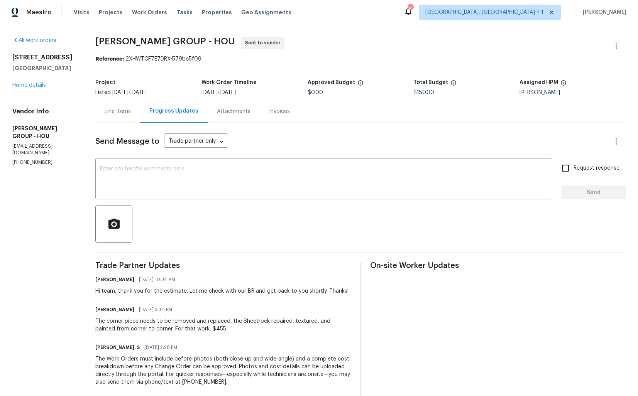
scroll to position [65, 0]
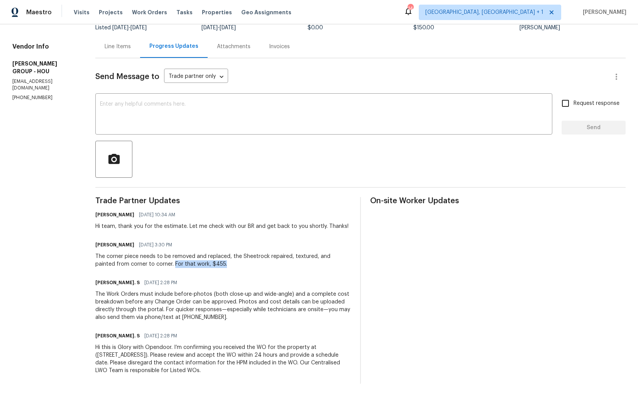
drag, startPoint x: 155, startPoint y: 264, endPoint x: 207, endPoint y: 266, distance: 52.5
click at [207, 266] on div "The corner piece needs to be removed and replaced, the Sheetrock repaired, text…" at bounding box center [223, 260] width 256 height 15
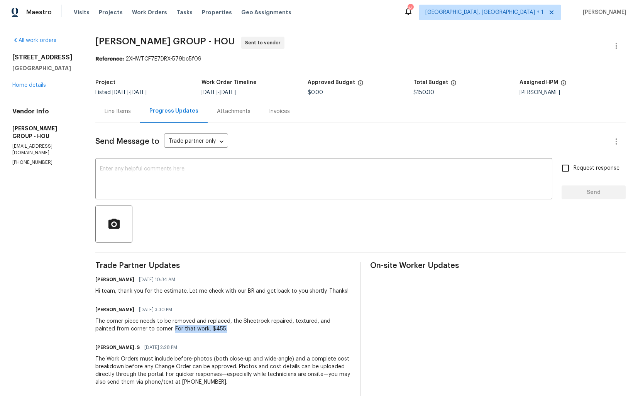
click at [125, 117] on div "Line Items" at bounding box center [117, 111] width 45 height 23
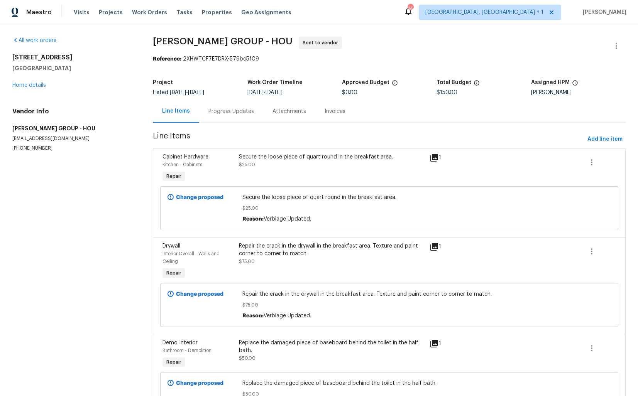
scroll to position [51, 0]
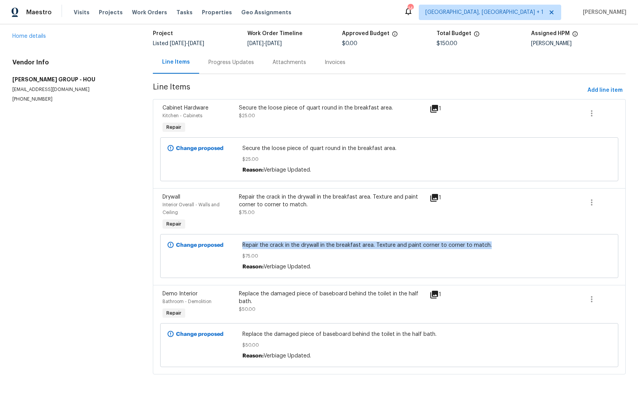
drag, startPoint x: 245, startPoint y: 245, endPoint x: 497, endPoint y: 247, distance: 251.7
click at [497, 247] on span "Repair the crack in the drywall in the breakfast area. Texture and paint corner…" at bounding box center [389, 246] width 294 height 8
click at [229, 60] on div "Progress Updates" at bounding box center [231, 63] width 46 height 8
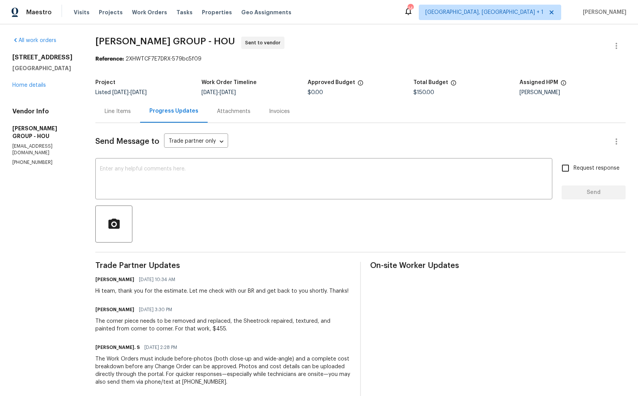
click at [119, 116] on div "Line Items" at bounding box center [117, 111] width 45 height 23
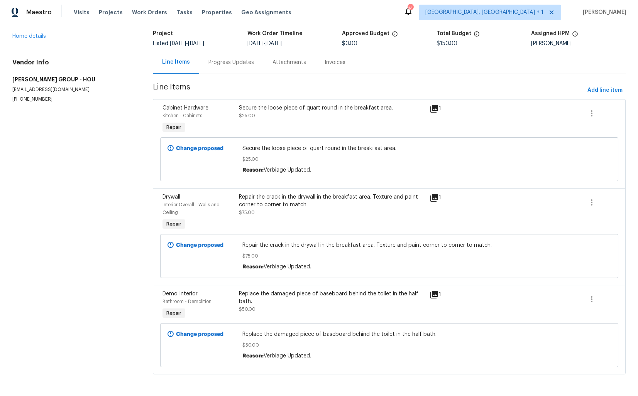
scroll to position [50, 0]
click at [283, 211] on div "Repair the crack in the drywall in the breakfast area. Texture and paint corner…" at bounding box center [332, 204] width 186 height 23
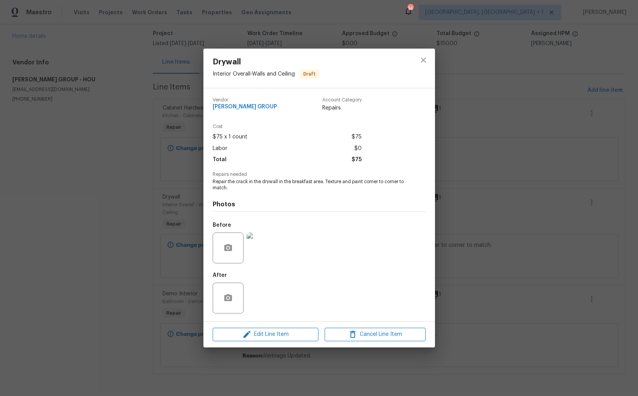
click at [258, 252] on img at bounding box center [262, 248] width 31 height 31
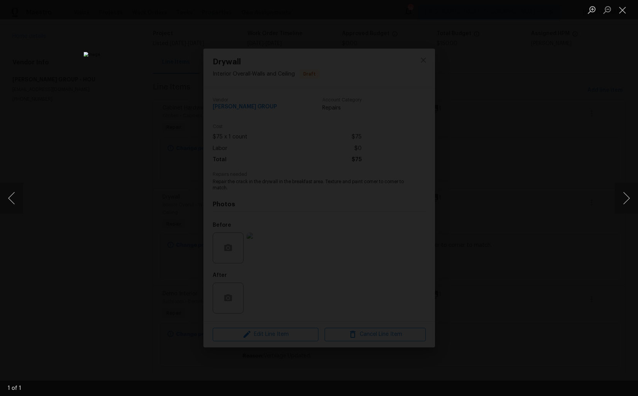
click at [516, 170] on div "Lightbox" at bounding box center [319, 198] width 638 height 396
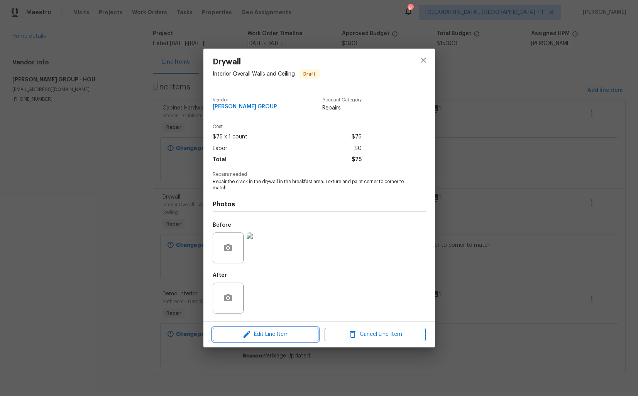
click at [237, 336] on span "Edit Line Item" at bounding box center [265, 335] width 101 height 10
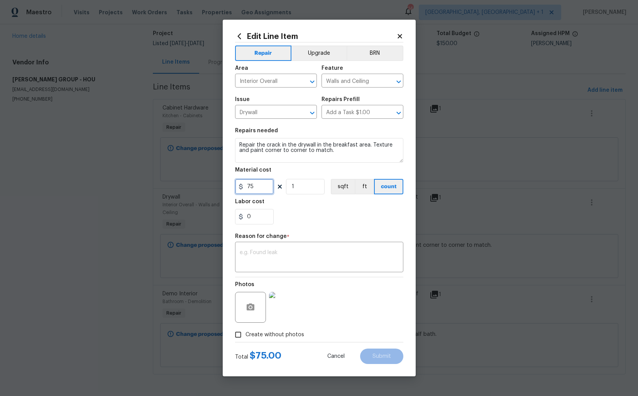
click at [263, 187] on input "75" at bounding box center [254, 186] width 39 height 15
type input "455"
click at [327, 255] on textarea at bounding box center [319, 258] width 159 height 16
paste textarea "(AM) Updated cost per BR team approval."
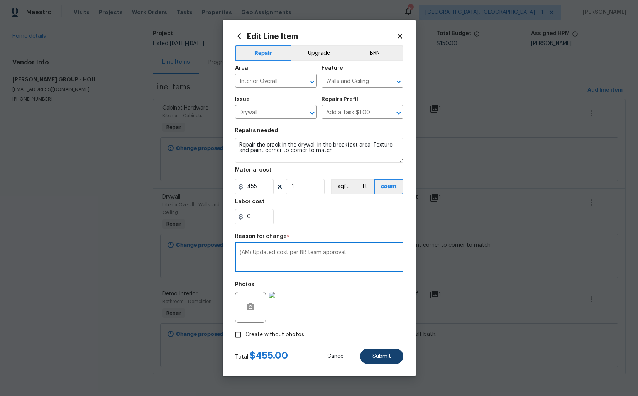
type textarea "(AM) Updated cost per BR team approval."
click at [378, 358] on span "Submit" at bounding box center [381, 357] width 19 height 6
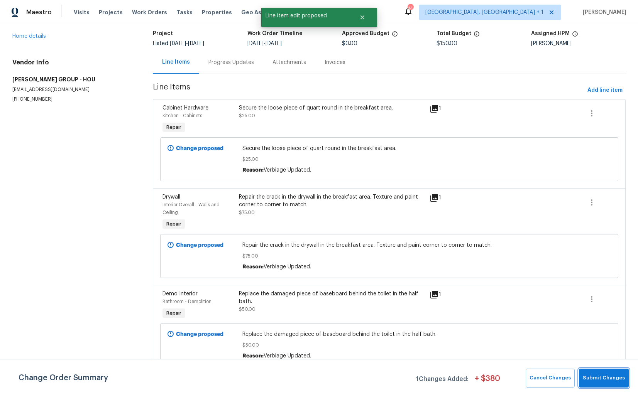
click at [598, 383] on button "Submit Changes" at bounding box center [604, 378] width 50 height 19
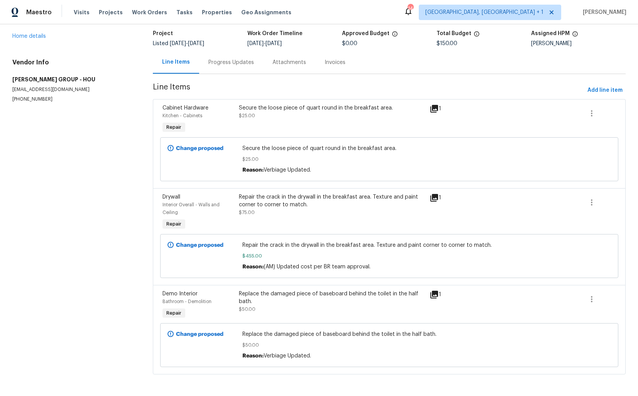
scroll to position [0, 0]
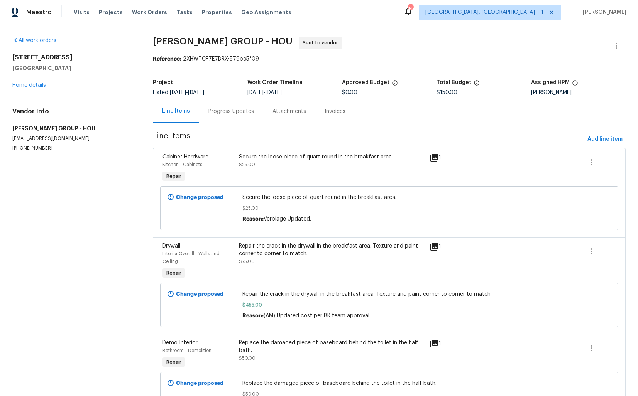
click at [228, 112] on div "Progress Updates" at bounding box center [231, 112] width 46 height 8
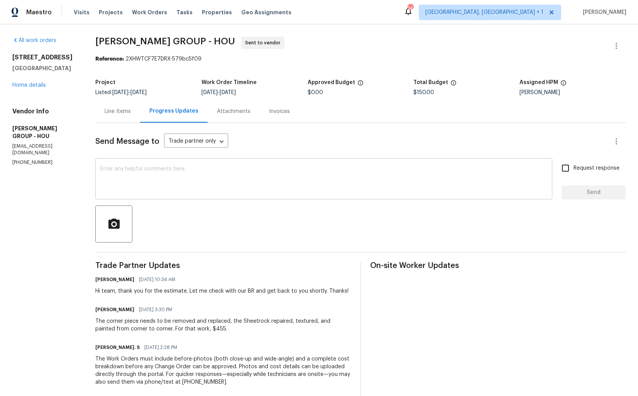
click at [200, 184] on textarea at bounding box center [324, 179] width 448 height 27
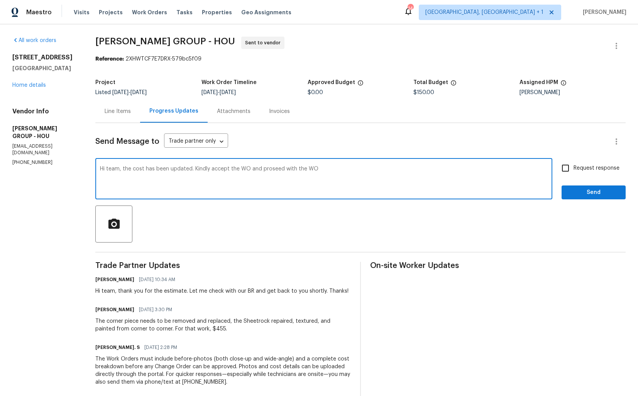
click at [231, 169] on textarea "Hi team, the cost has been updated. Kindly accept the WO and proseed with the WO" at bounding box center [324, 179] width 448 height 27
click at [232, 169] on textarea "Hi team, the cost has been updated. Kindly accept the WO and proseed with the WO" at bounding box center [324, 179] width 448 height 27
click at [234, 168] on textarea "Hi team, the cost has been updated. Kindly accept WO and proseed with the WO" at bounding box center [324, 179] width 448 height 27
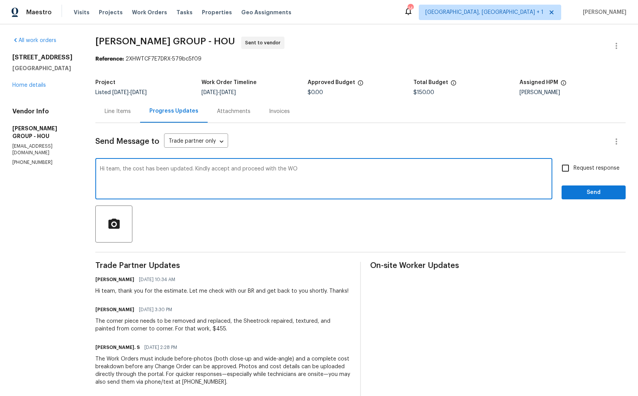
click at [315, 167] on textarea "Hi team, the cost has been updated. Kindly accept and proceed with the WO" at bounding box center [324, 179] width 448 height 27
type textarea "Hi team, the cost has been updated. Kindly accept and proceed with the WO. Than…"
click at [566, 169] on input "Request response" at bounding box center [565, 168] width 16 height 16
checkbox input "true"
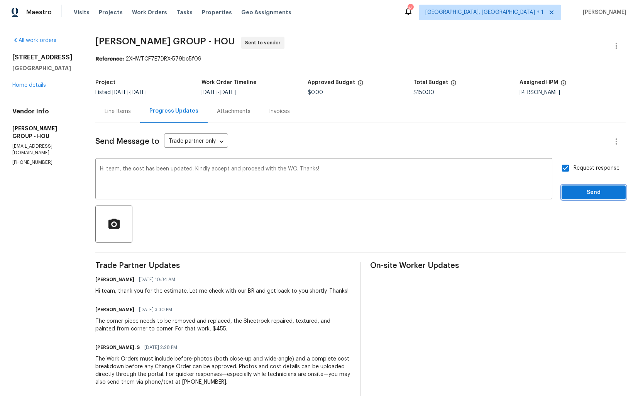
click at [575, 191] on span "Send" at bounding box center [594, 193] width 52 height 10
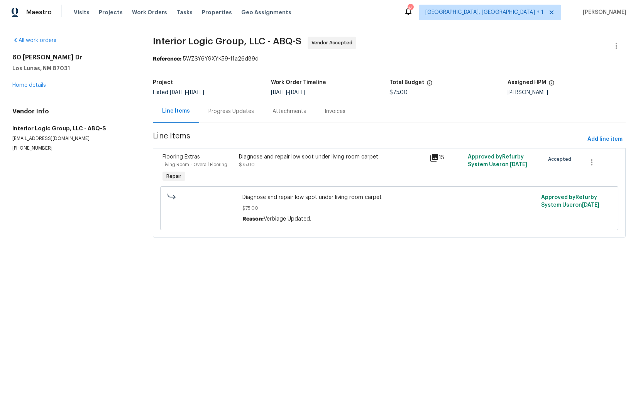
click at [215, 115] on div "Progress Updates" at bounding box center [231, 112] width 46 height 8
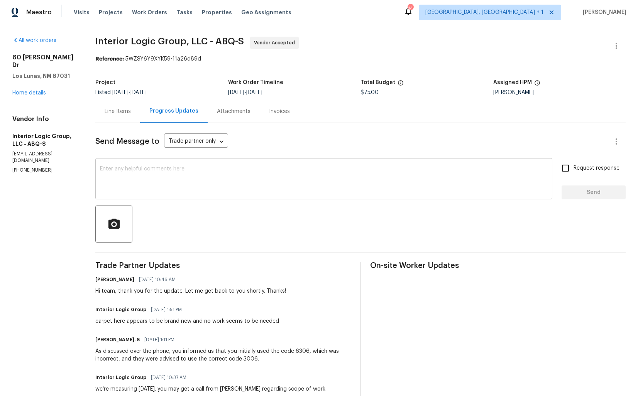
click at [178, 179] on textarea at bounding box center [324, 179] width 448 height 27
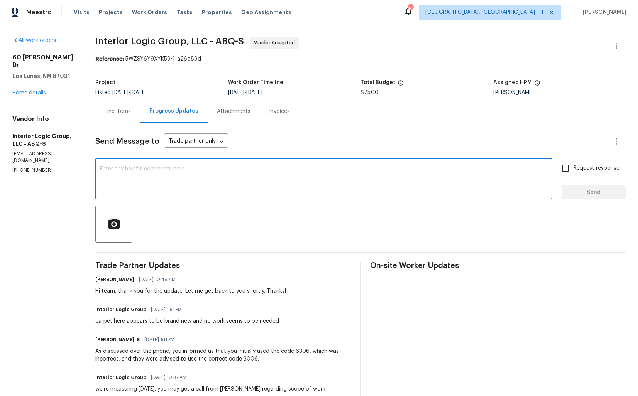
type textarea "h"
type textarea "Hi team, kindly move the WO to [GEOGRAPHIC_DATA] for the approval. Thanks!"
click at [571, 168] on input "Request response" at bounding box center [565, 168] width 16 height 16
checkbox input "true"
click at [150, 169] on textarea "Hi team, kindly move the WO to [GEOGRAPHIC_DATA] for the approval. Thanks!" at bounding box center [324, 179] width 448 height 27
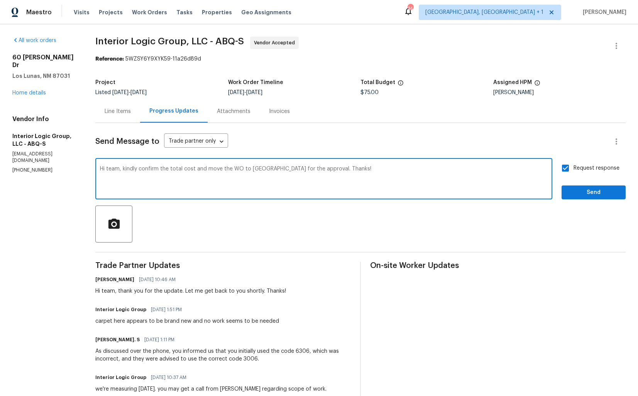
type textarea "Hi team, kindly confirm the total cost and move the WO to [GEOGRAPHIC_DATA] for…"
click at [578, 193] on span "Send" at bounding box center [594, 193] width 52 height 10
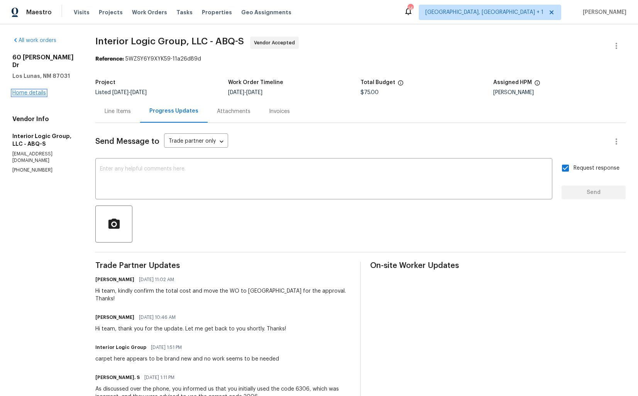
click at [32, 90] on link "Home details" at bounding box center [29, 92] width 34 height 5
